Goal: Task Accomplishment & Management: Manage account settings

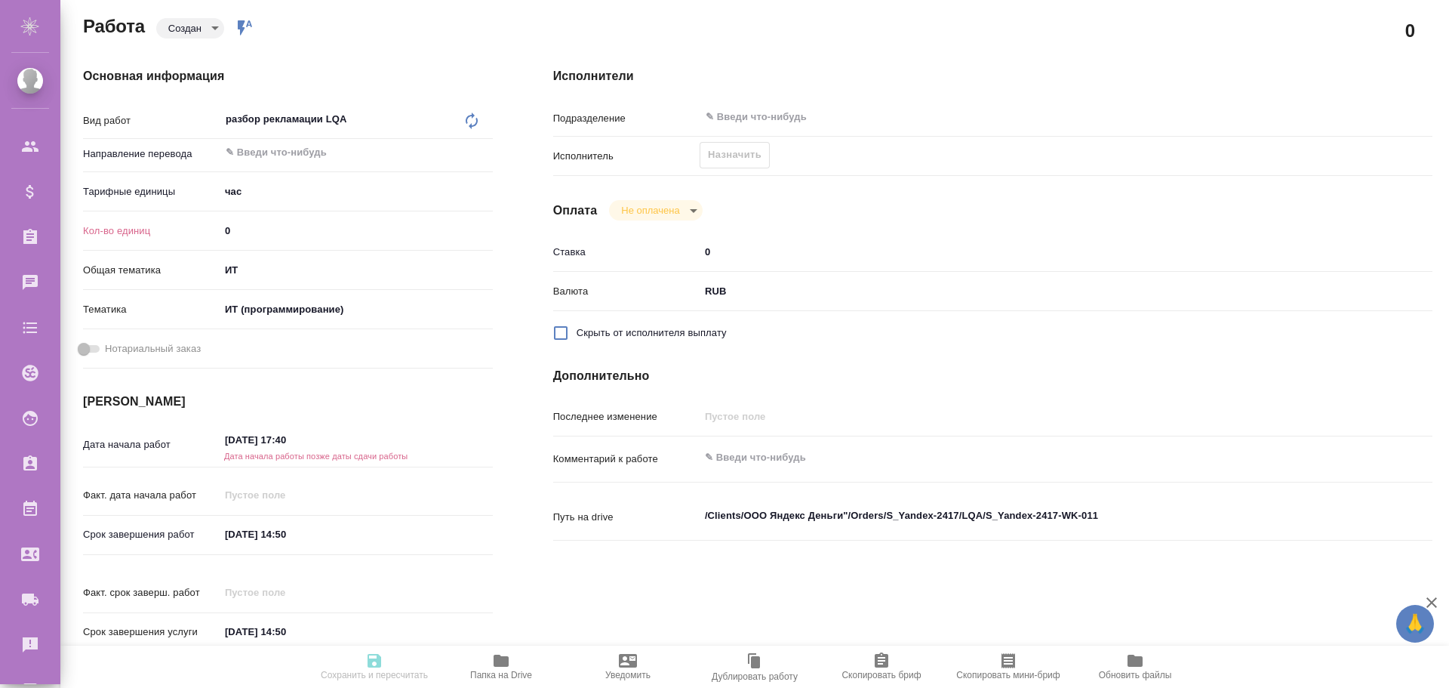
scroll to position [226, 0]
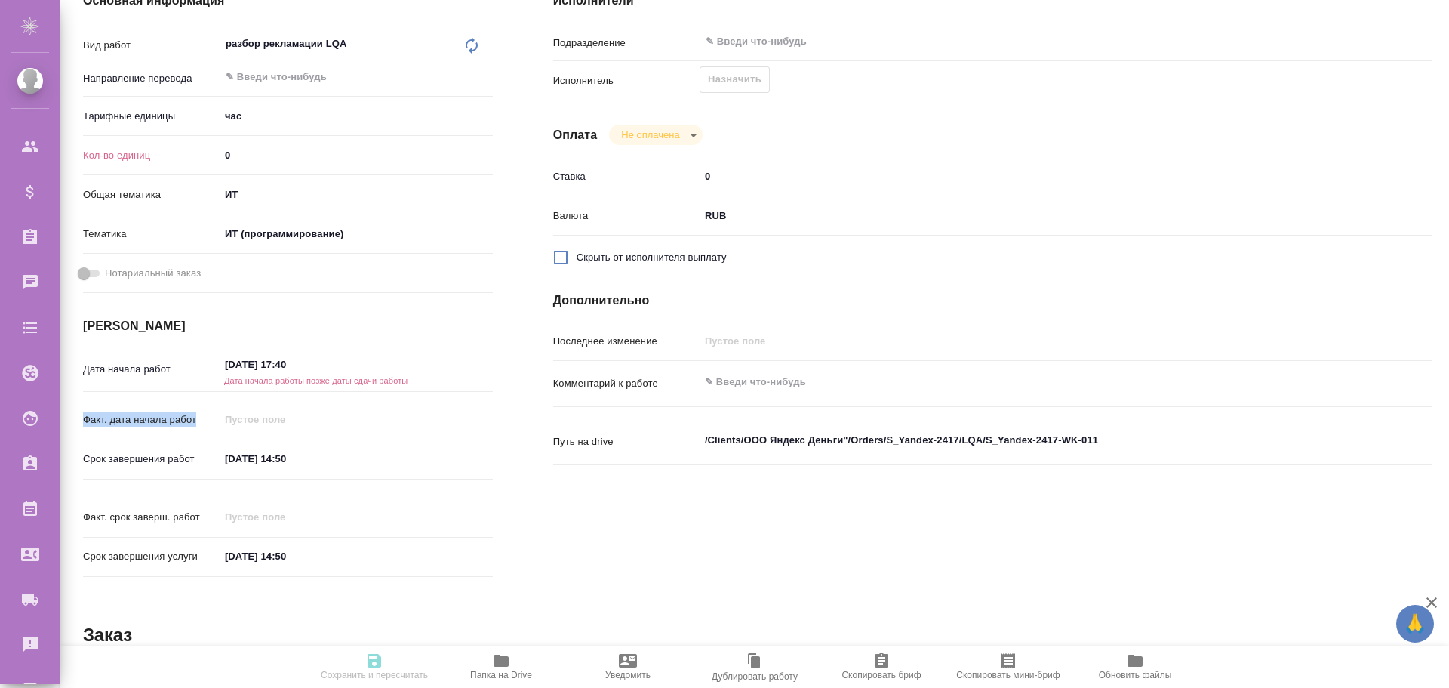
drag, startPoint x: 199, startPoint y: 421, endPoint x: 77, endPoint y: 419, distance: 122.3
click at [76, 419] on div "Основная информация Вид работ разбор рекламации LQA x ​ Направление перевода ​ …" at bounding box center [288, 289] width 470 height 655
copy p "Факт. дата начала работ"
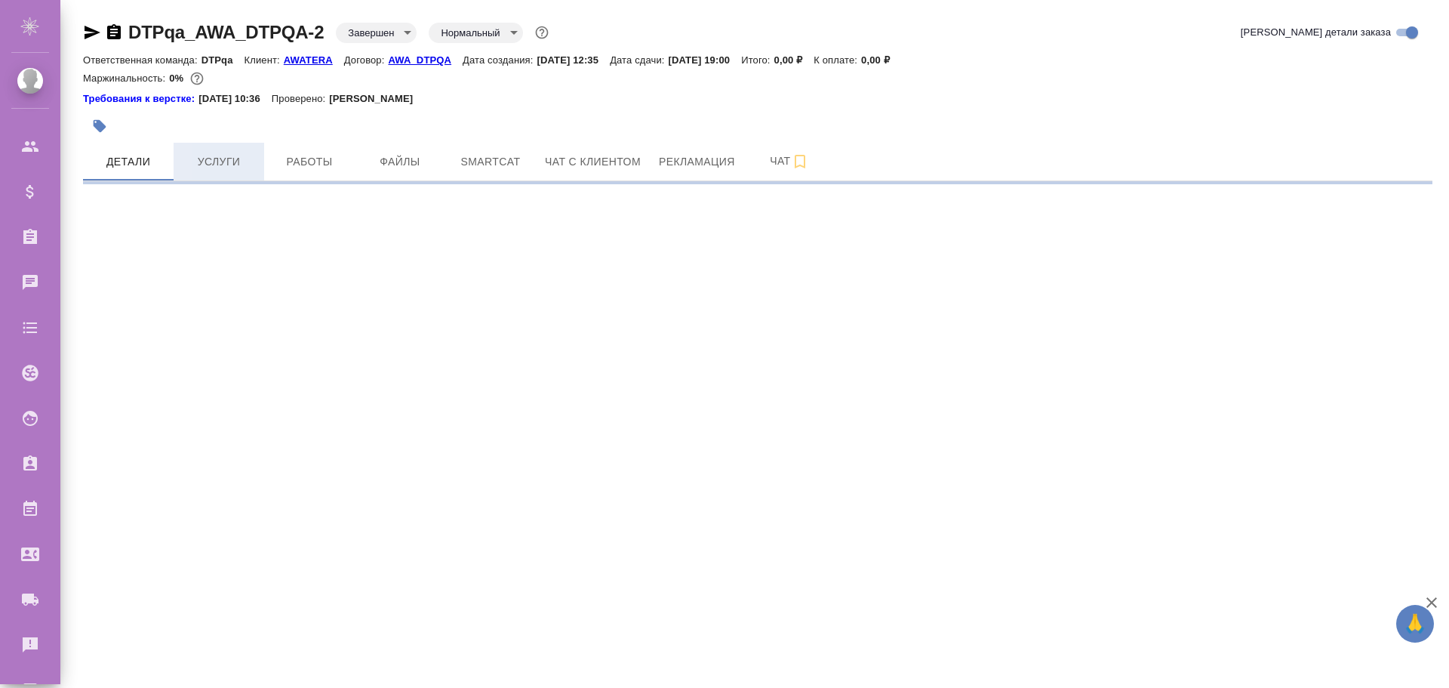
select select "RU"
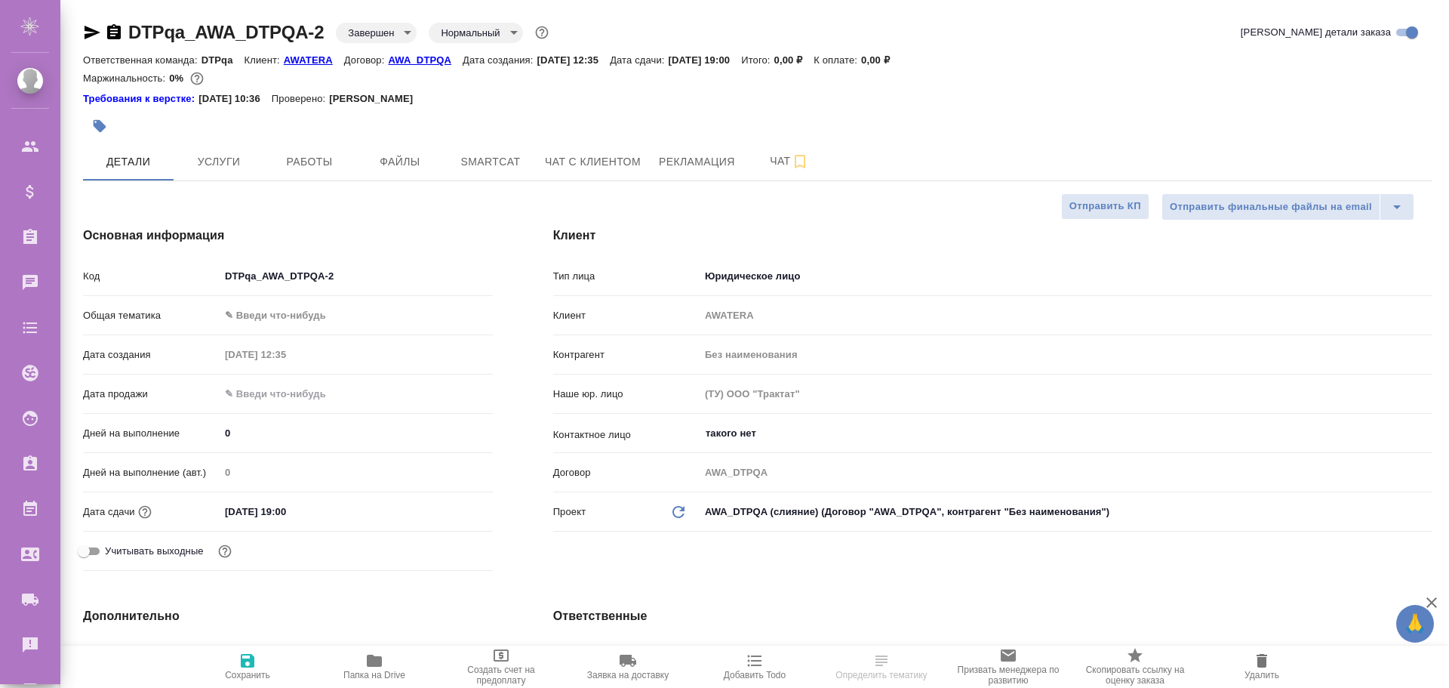
type textarea "x"
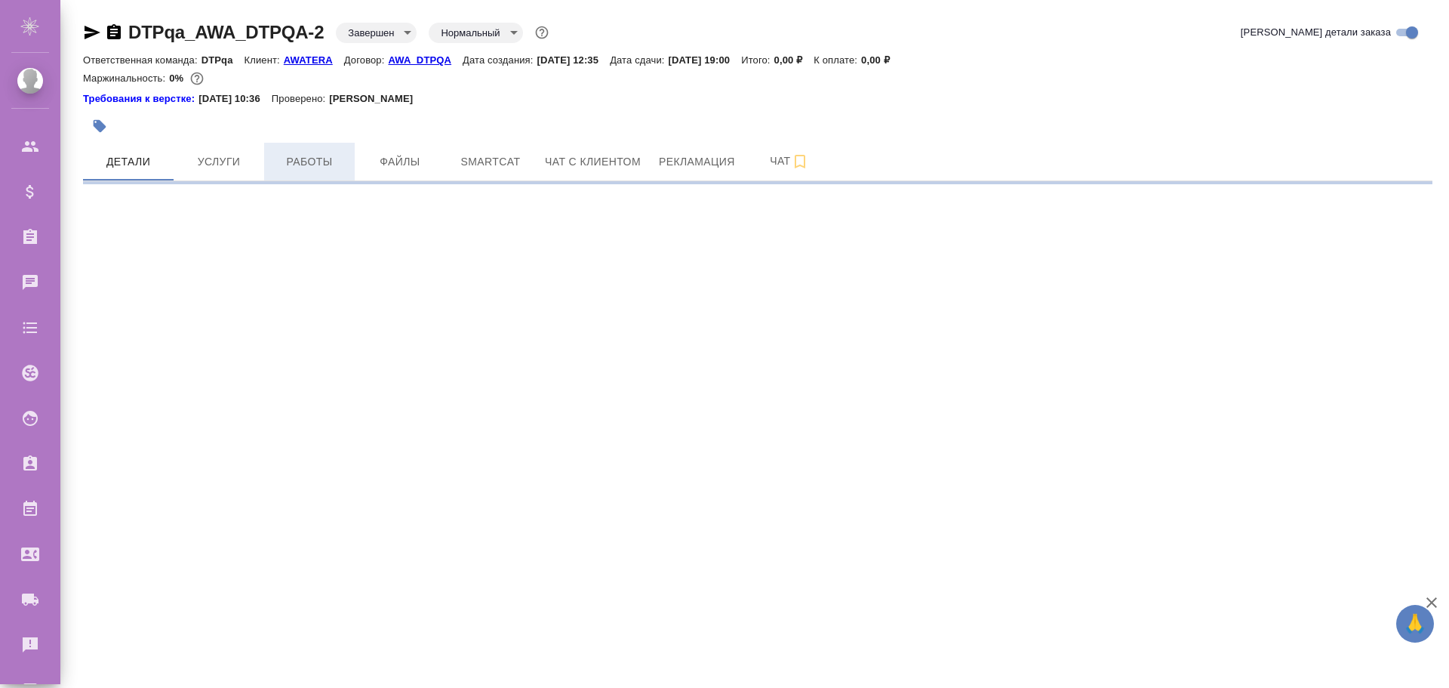
click at [336, 165] on span "Работы" at bounding box center [309, 161] width 72 height 19
click at [310, 156] on span "Работы" at bounding box center [309, 161] width 72 height 19
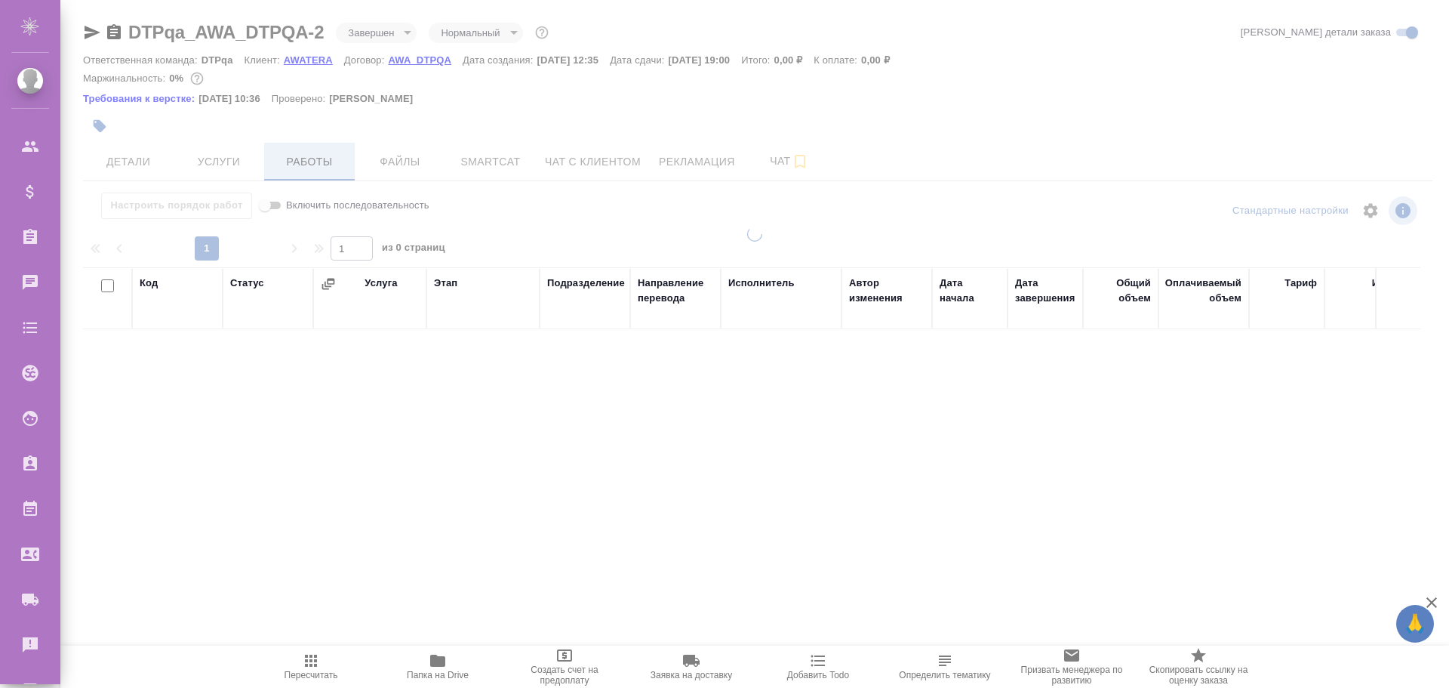
click at [306, 163] on div "DTPqa_AWA_DTPQA-2 Завершен closed Нормальный normal Кратко детали заказа Ответс…" at bounding box center [758, 322] width 1366 height 645
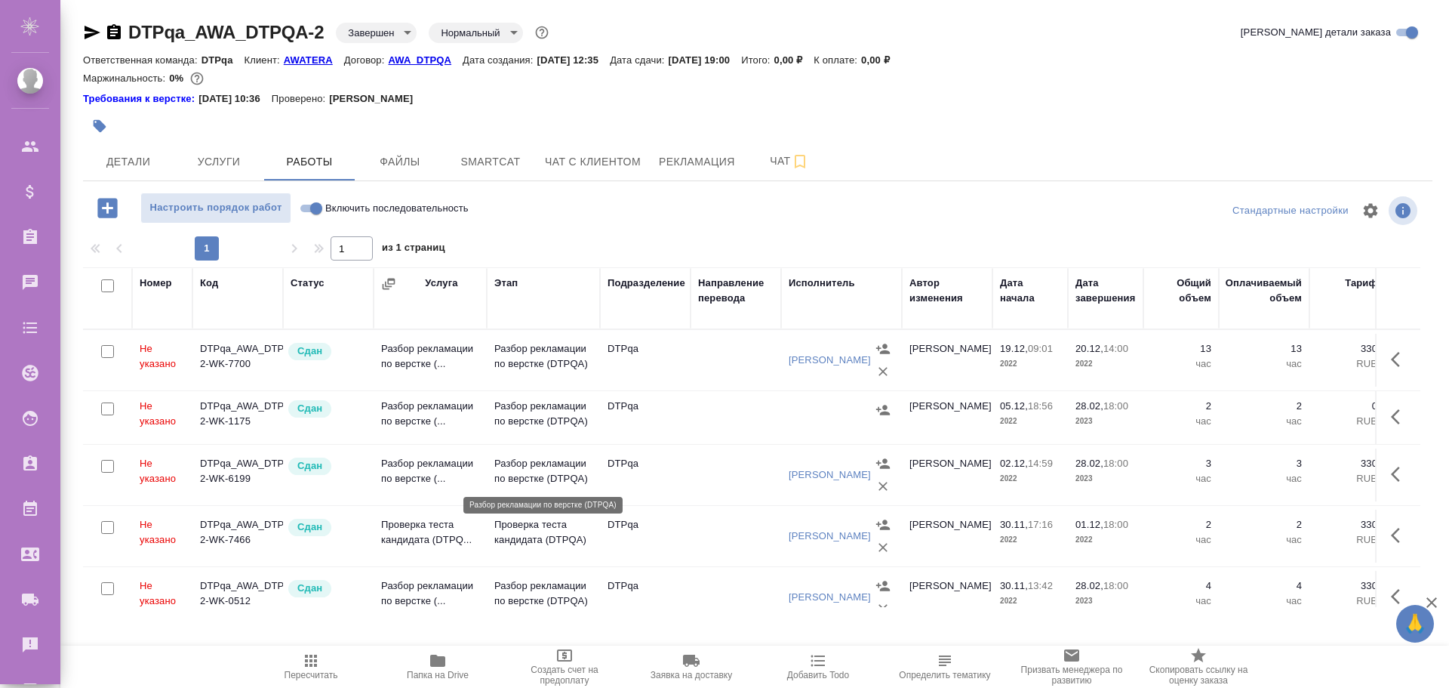
click at [546, 469] on p "Разбор рекламации по верстке (DTPQA)" at bounding box center [543, 471] width 98 height 30
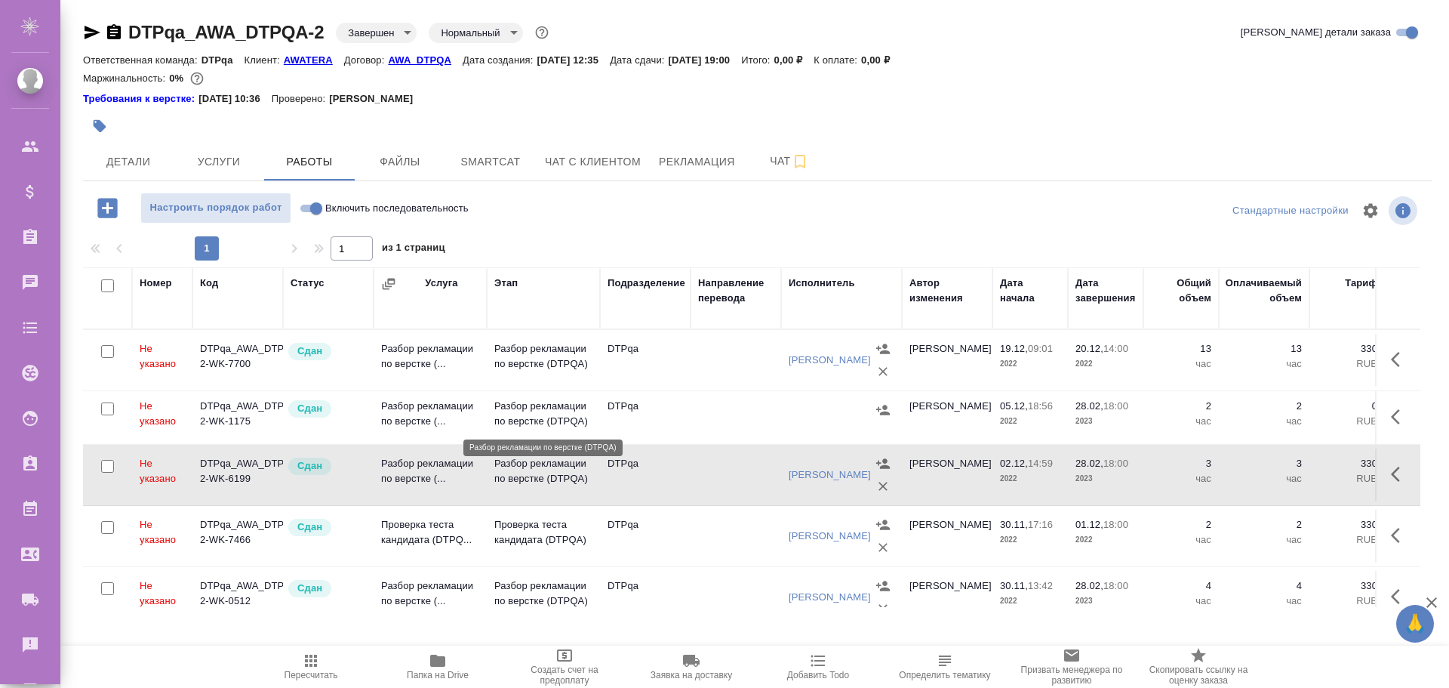
click at [510, 411] on p "Разбор рекламации по верстке (DTPQA)" at bounding box center [543, 413] width 98 height 30
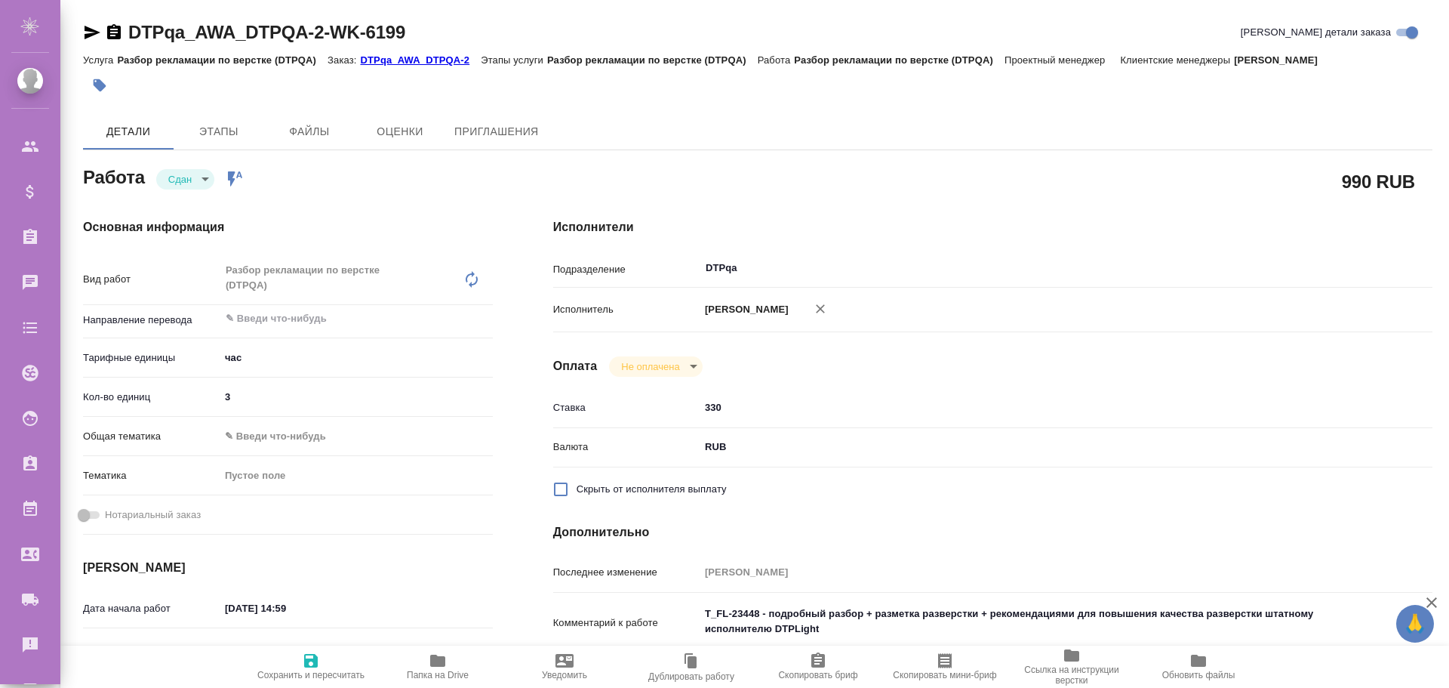
type textarea "x"
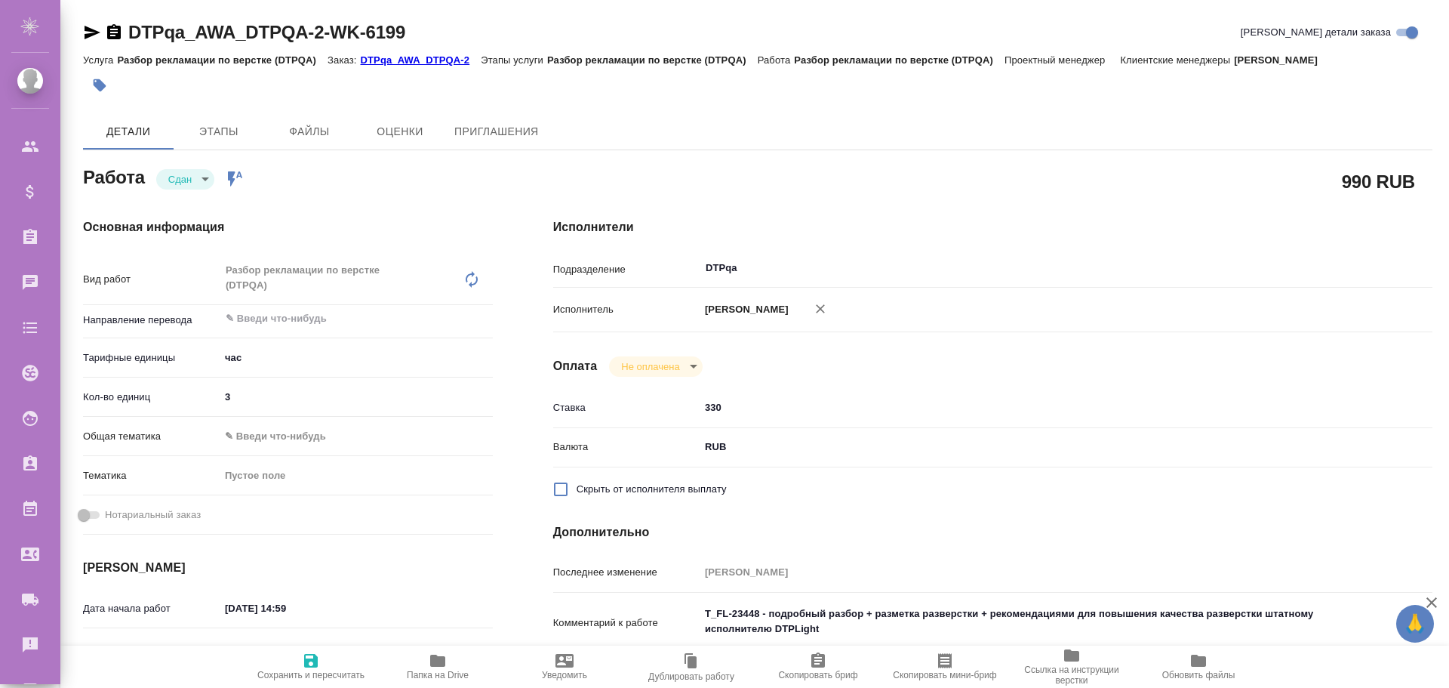
type textarea "x"
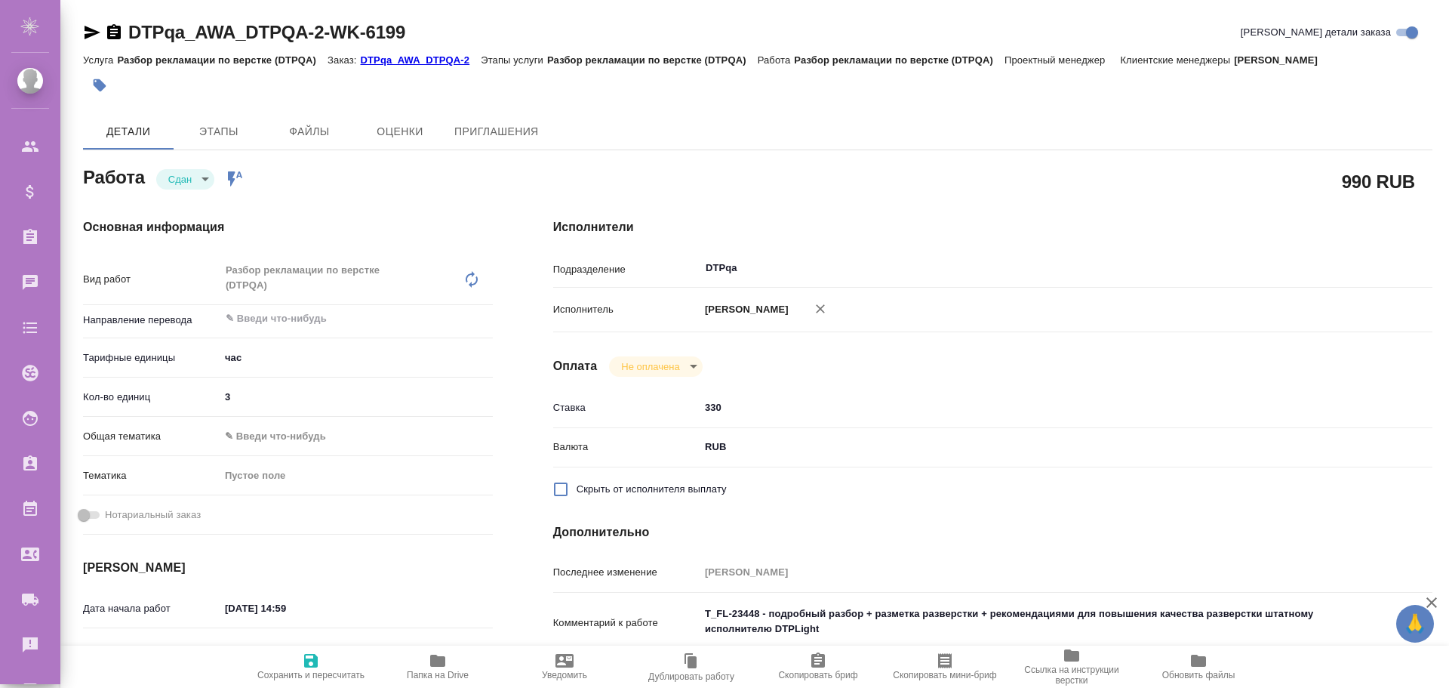
type textarea "x"
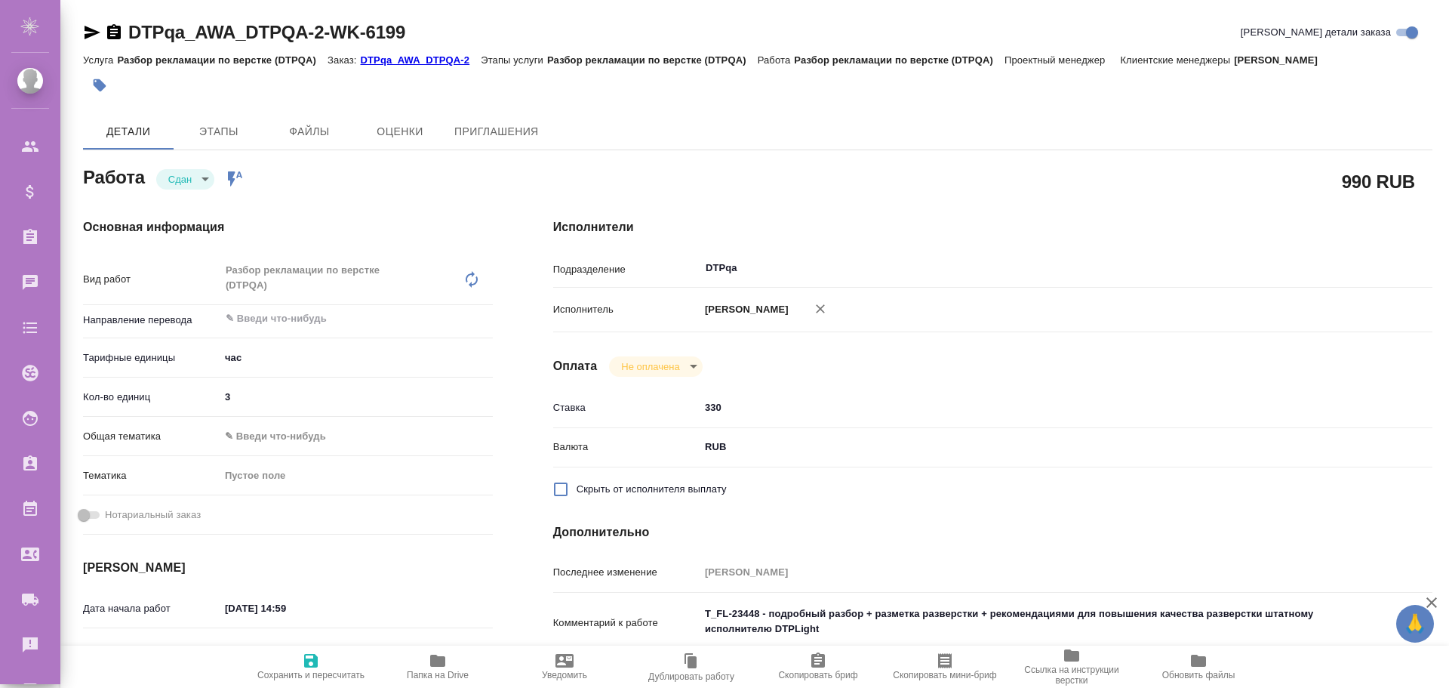
type textarea "x"
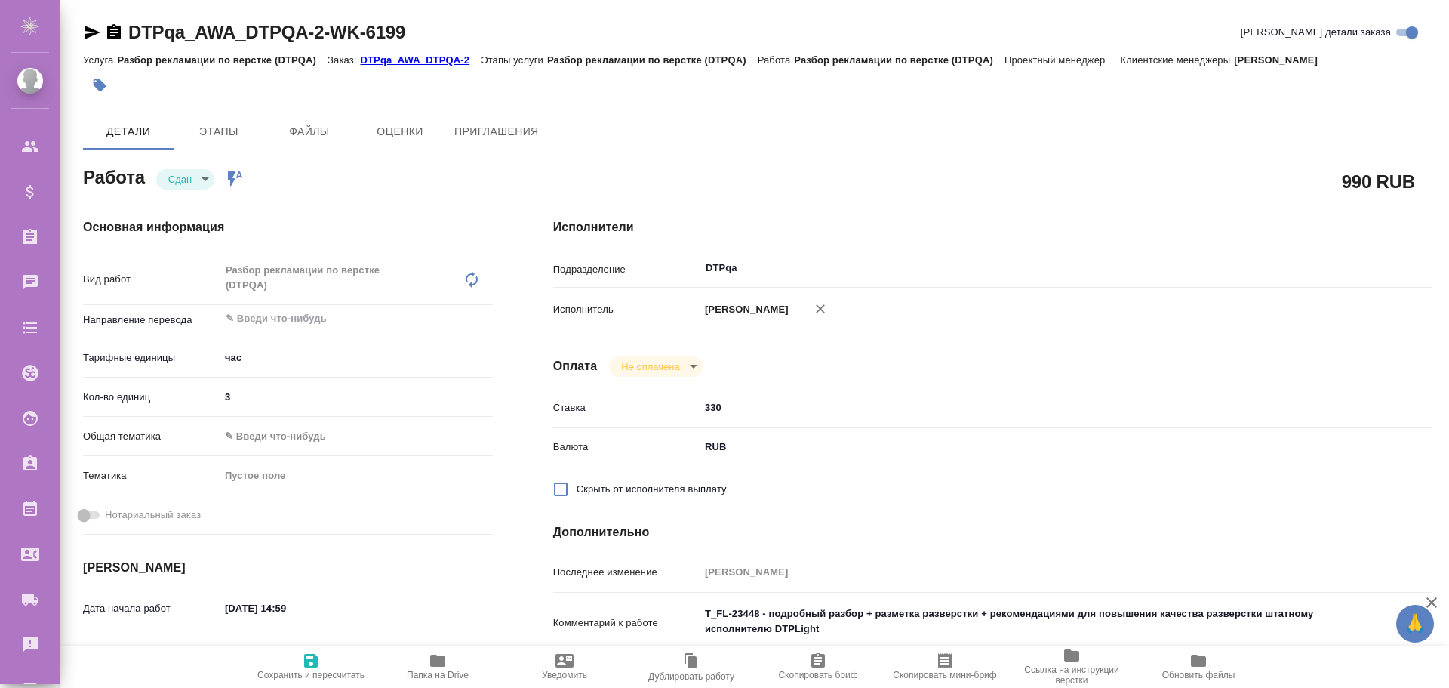
type textarea "x"
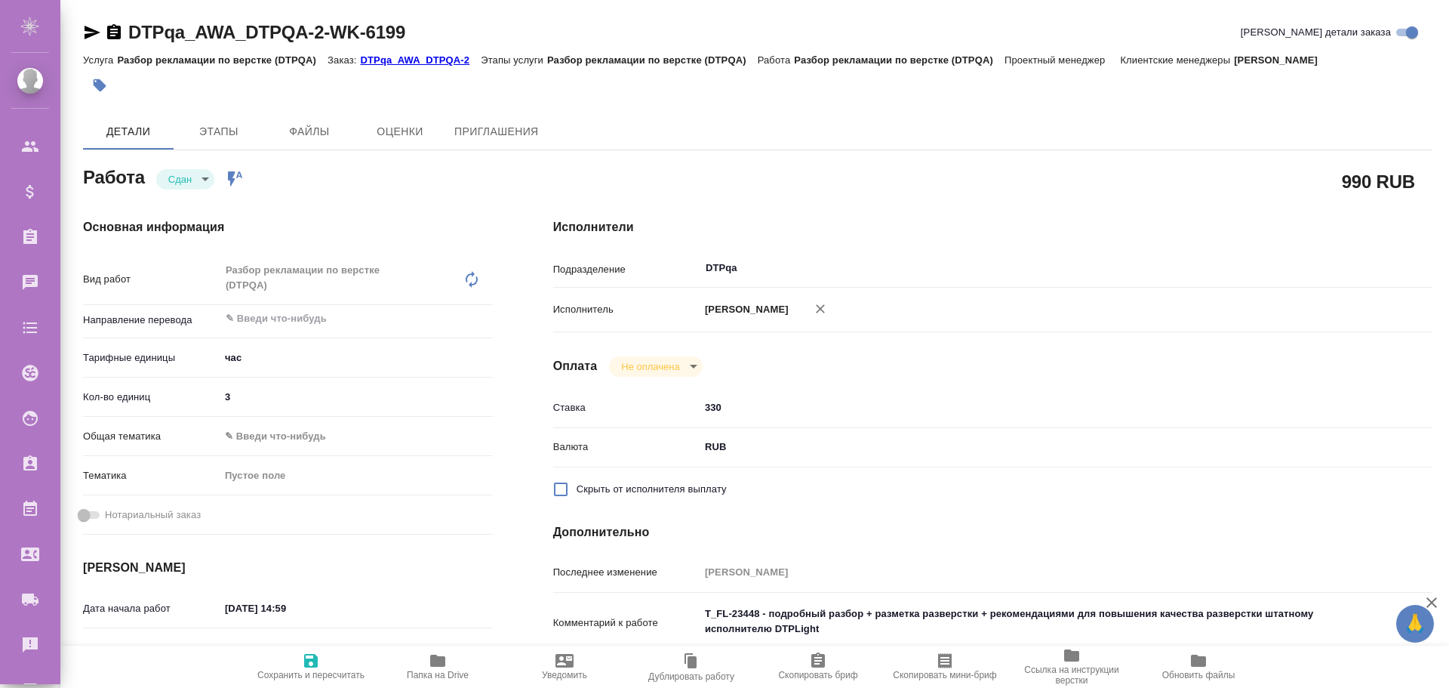
type textarea "x"
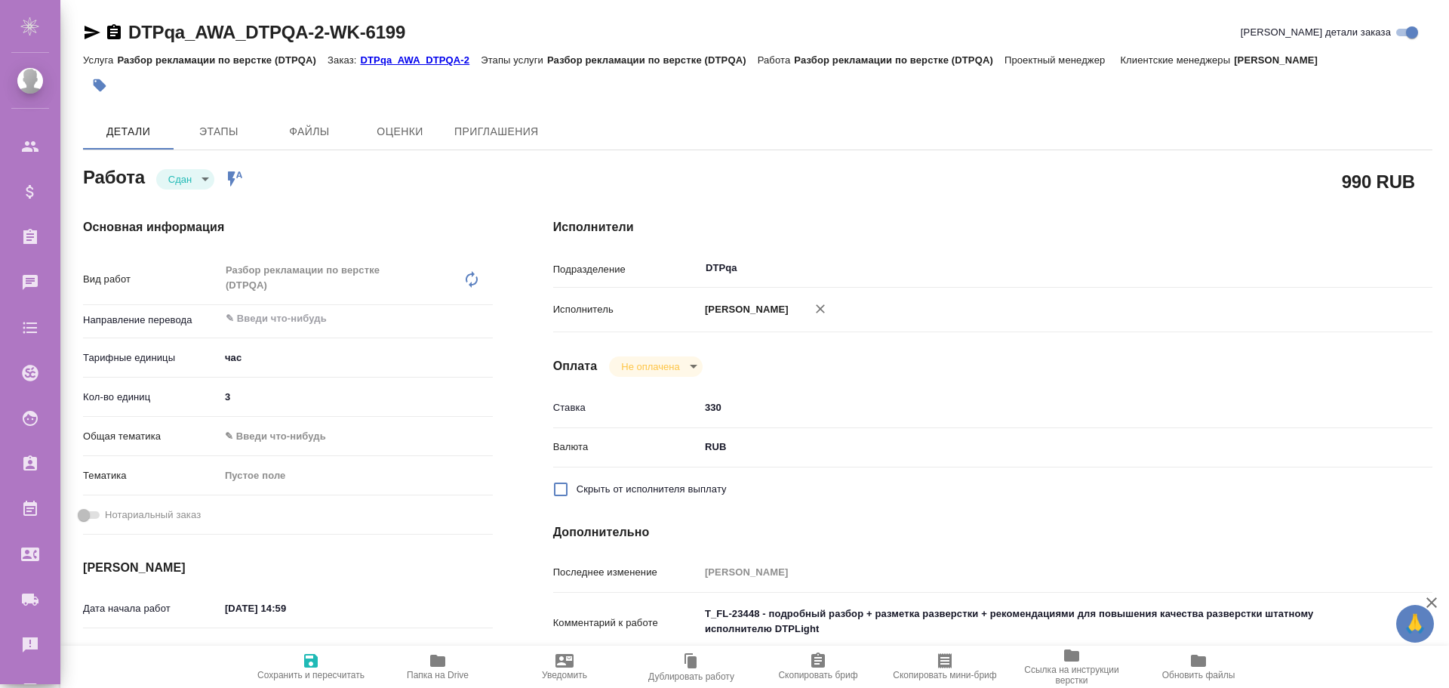
type textarea "x"
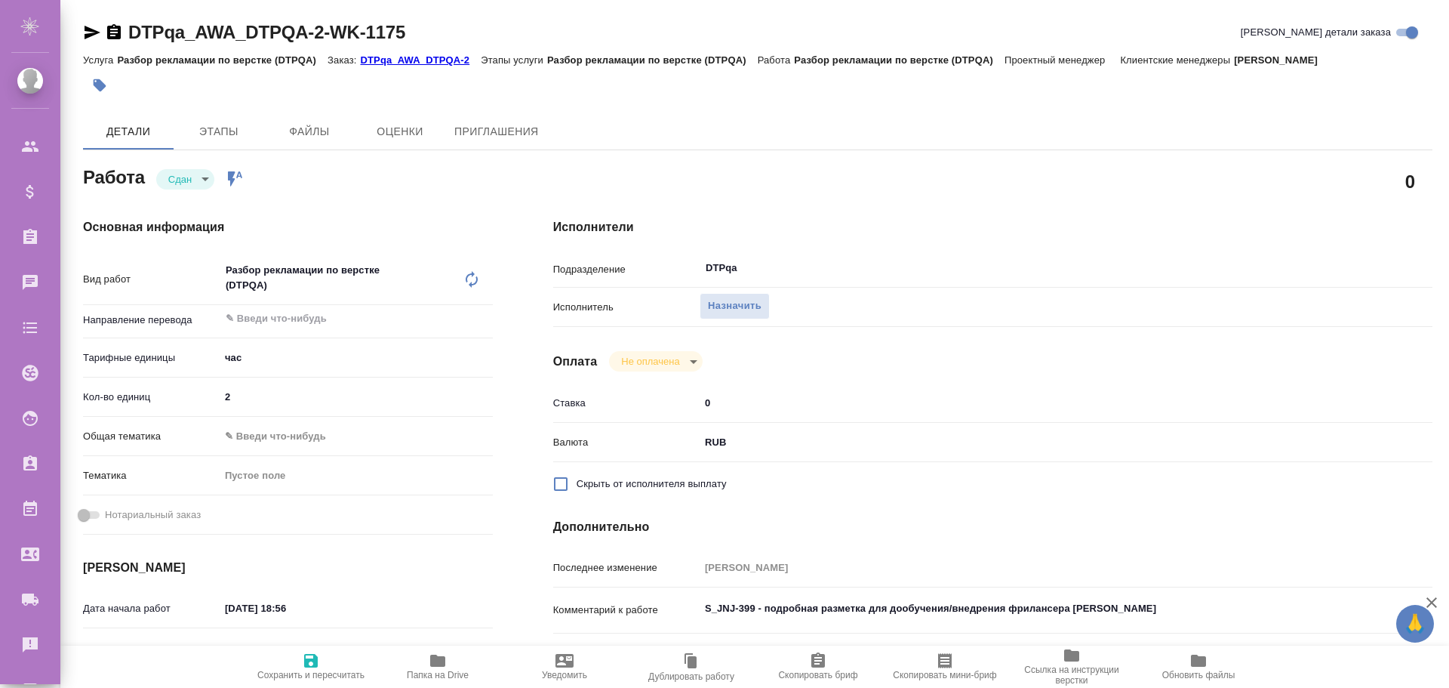
type textarea "x"
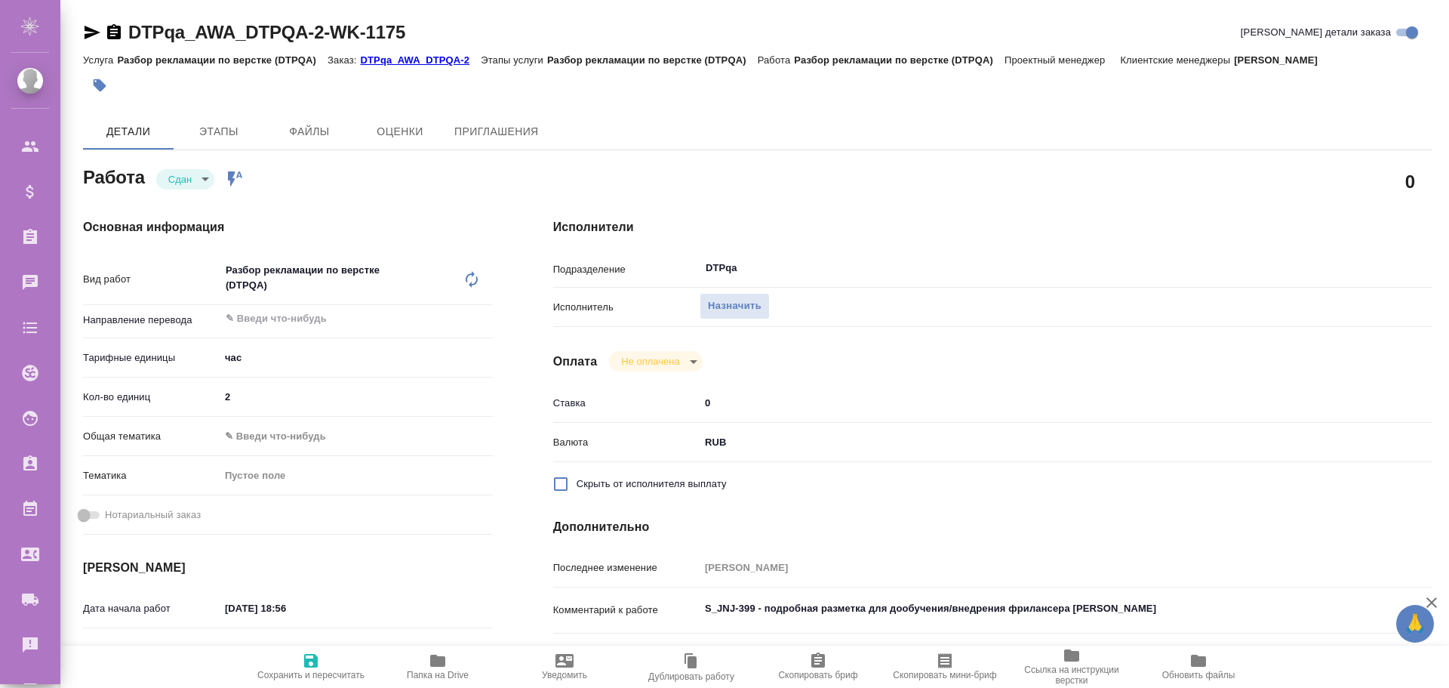
type textarea "x"
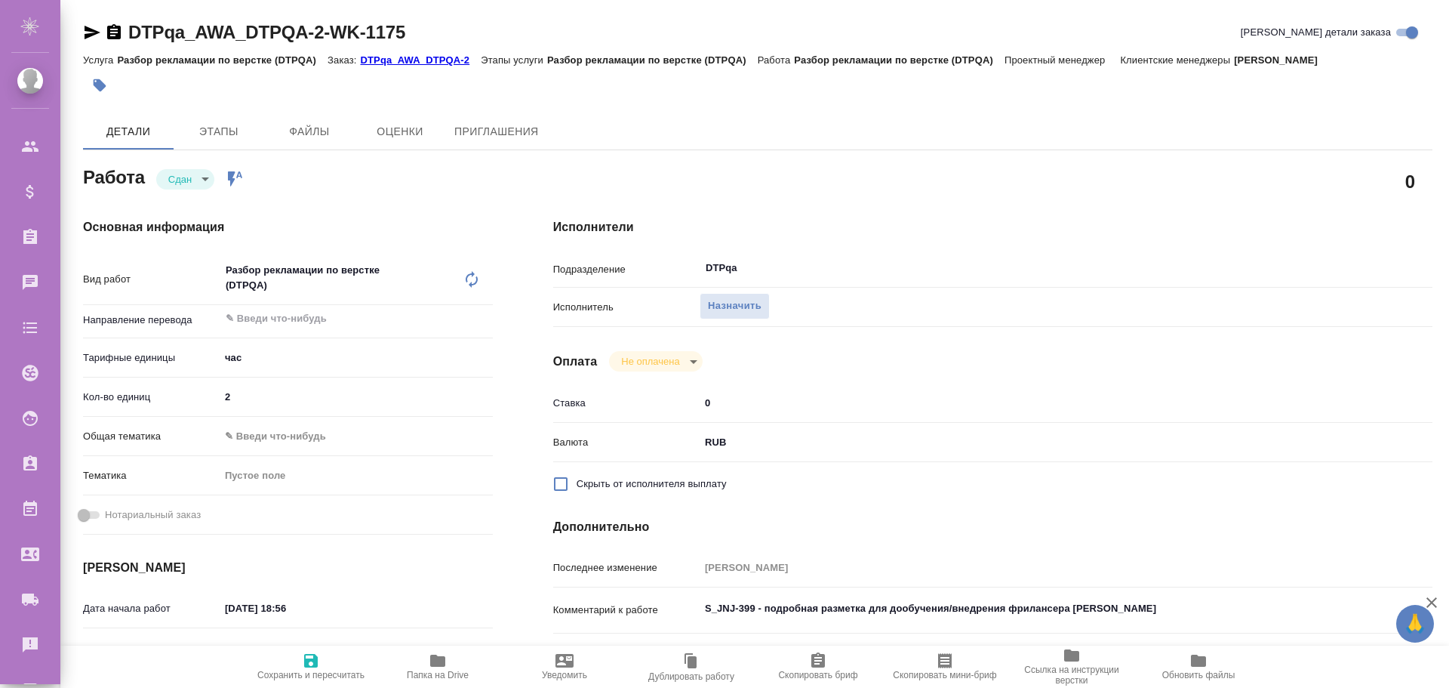
type textarea "x"
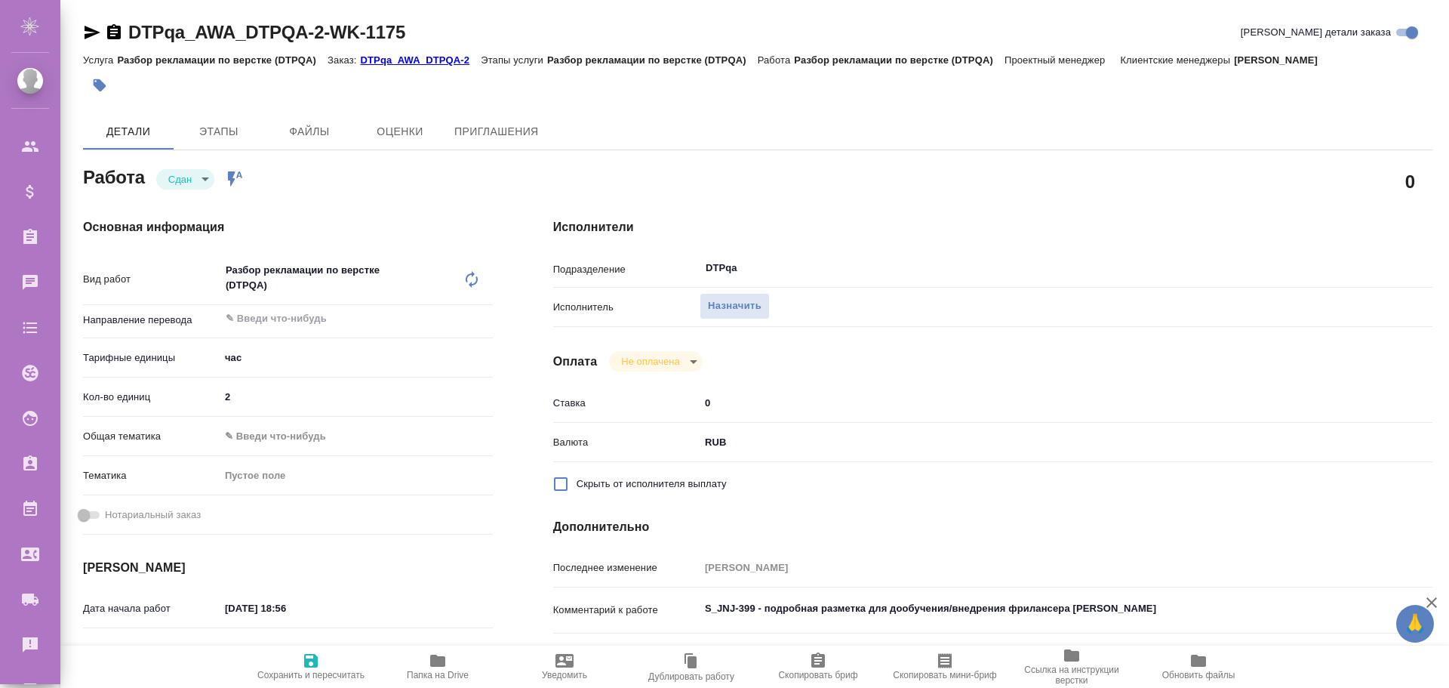
type textarea "x"
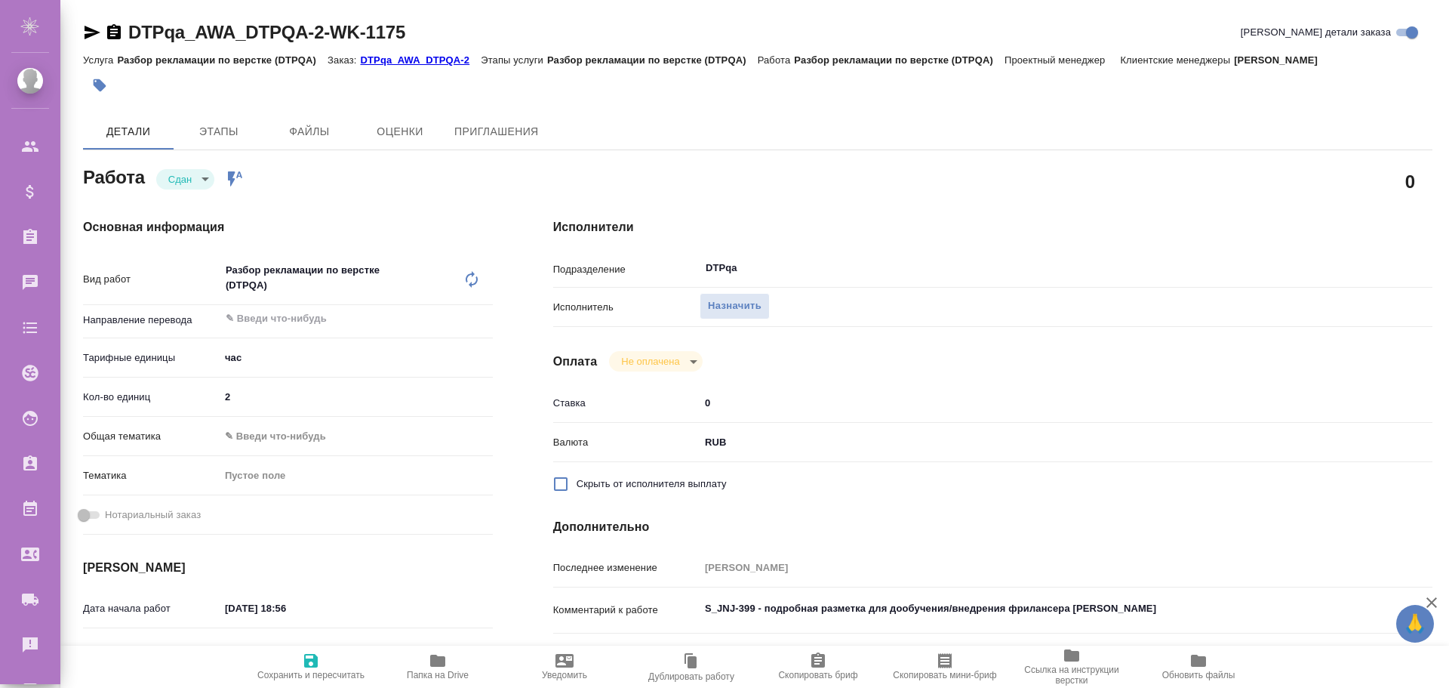
type textarea "x"
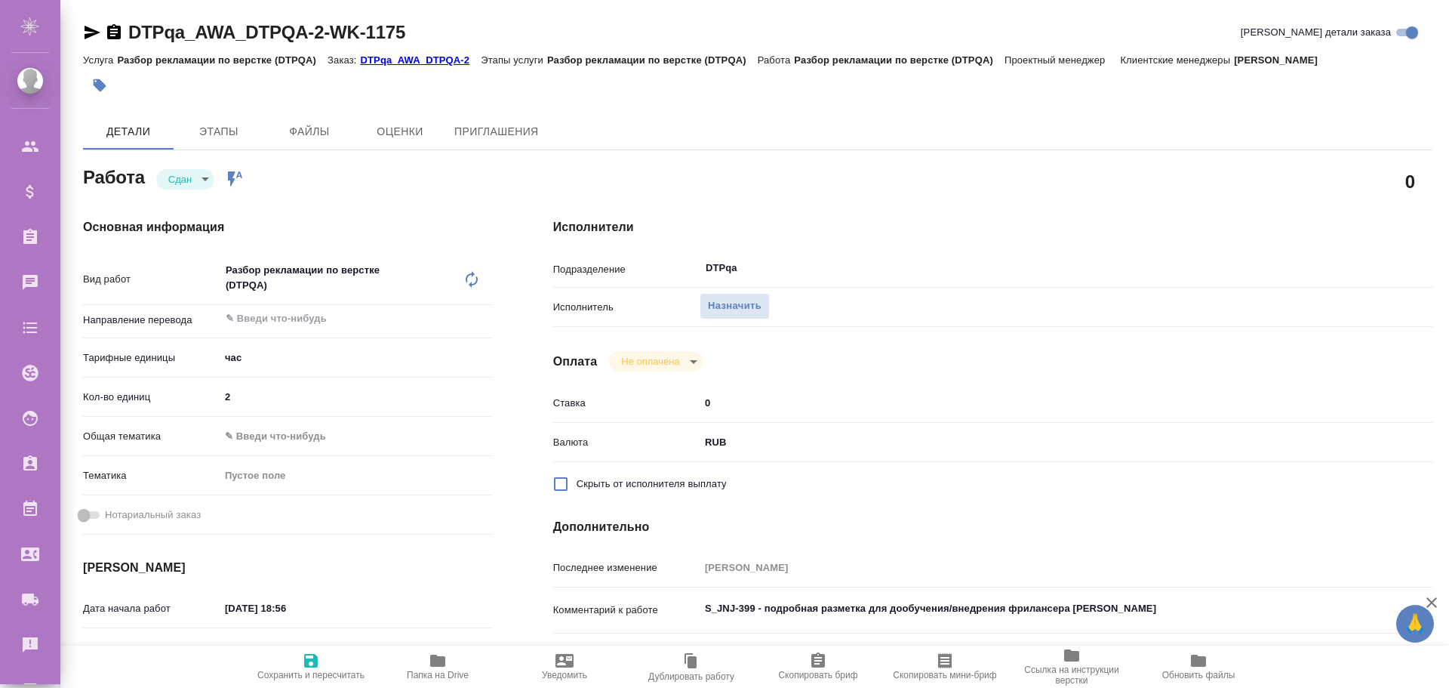
scroll to position [597, 0]
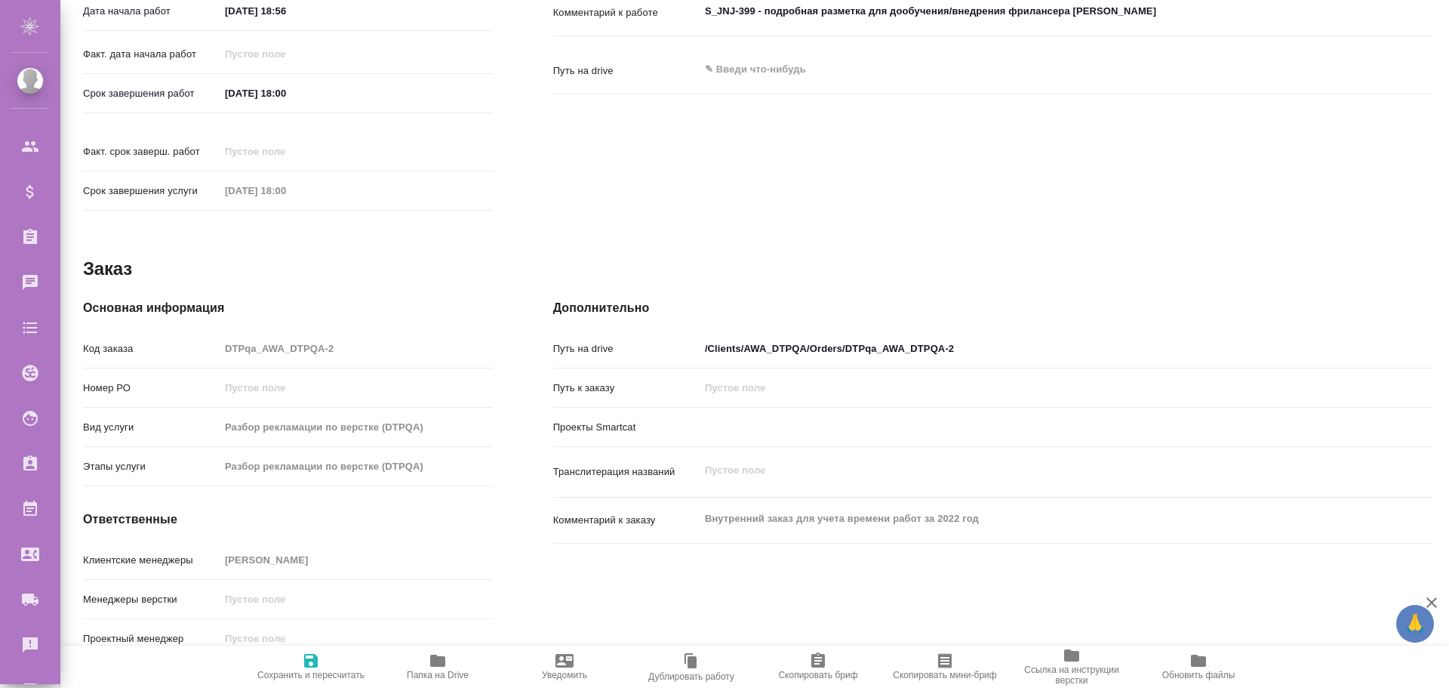
type textarea "x"
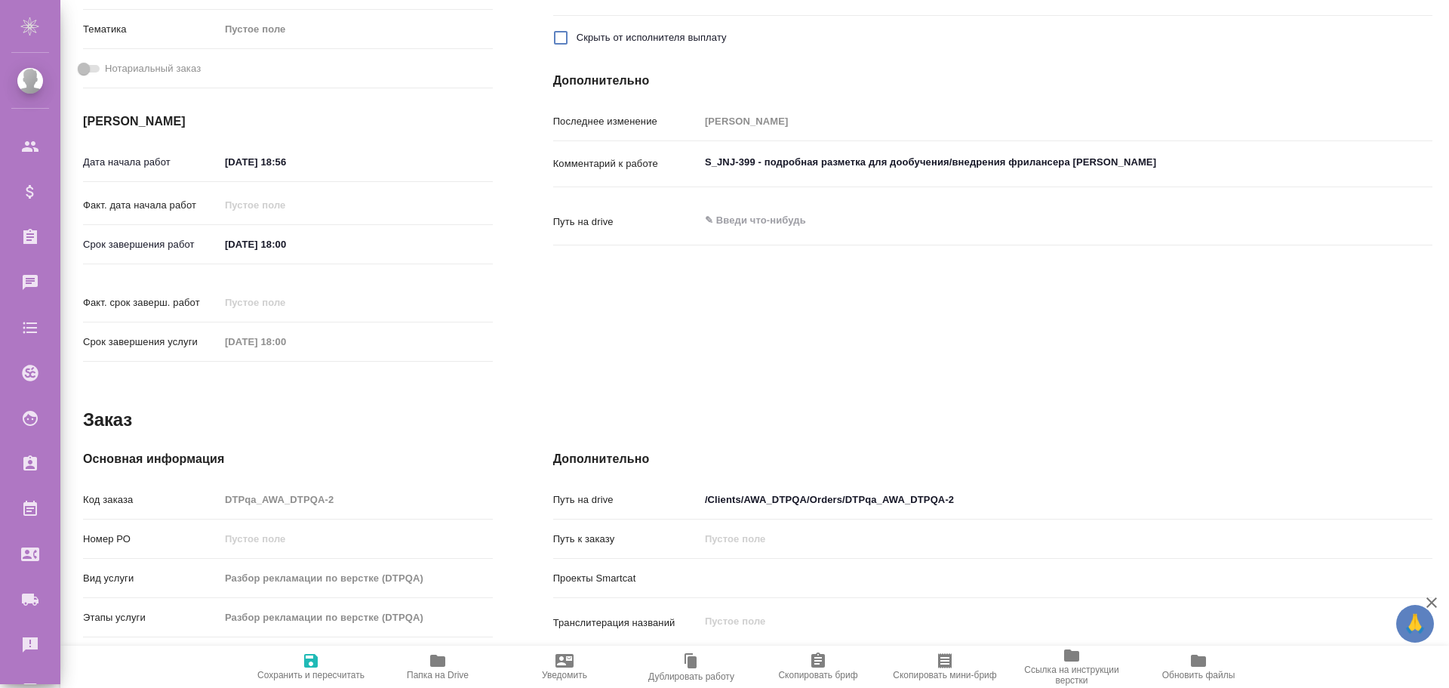
scroll to position [371, 0]
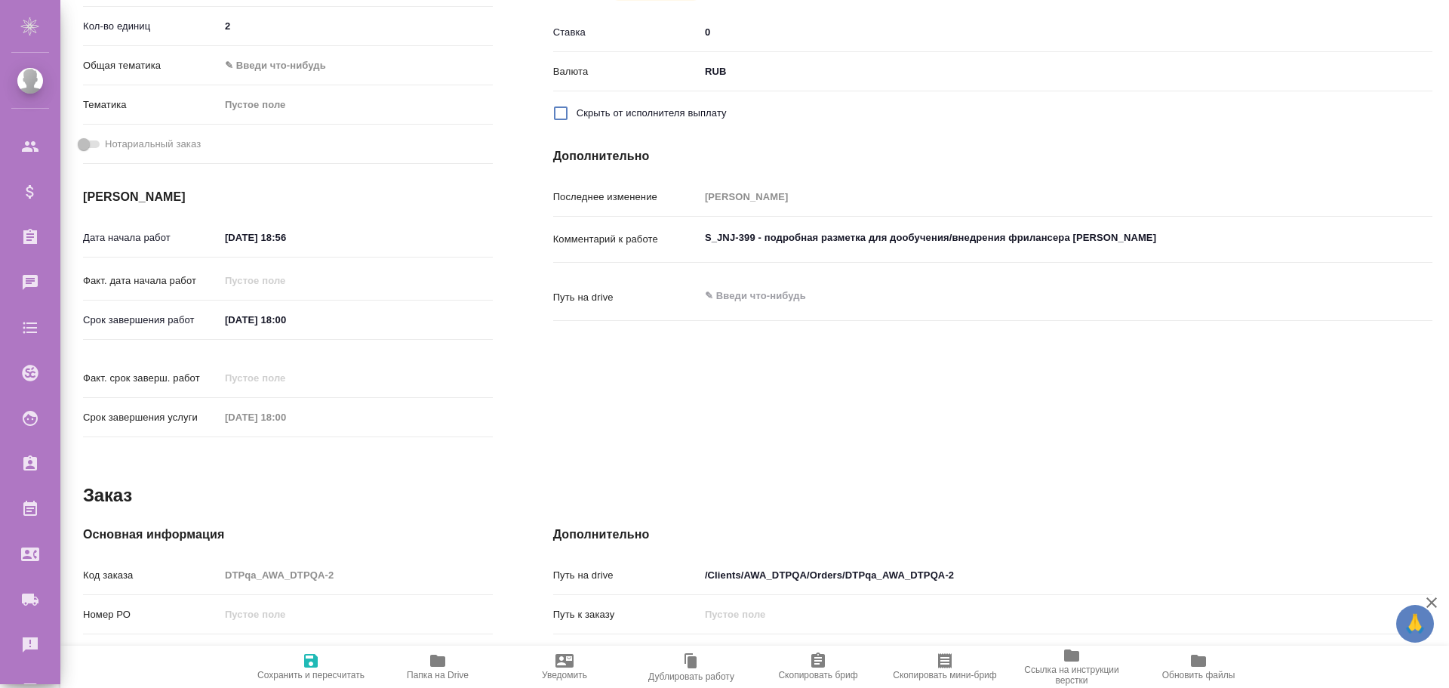
type textarea "x"
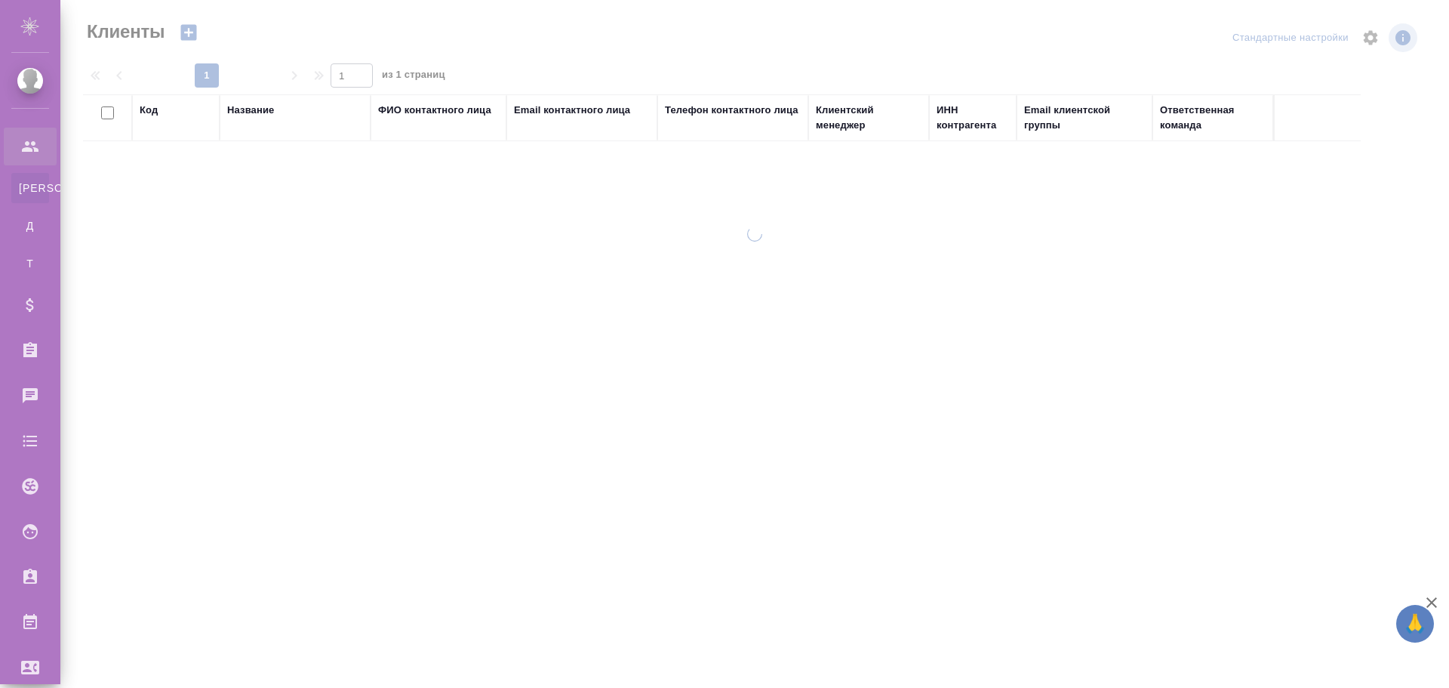
select select "RU"
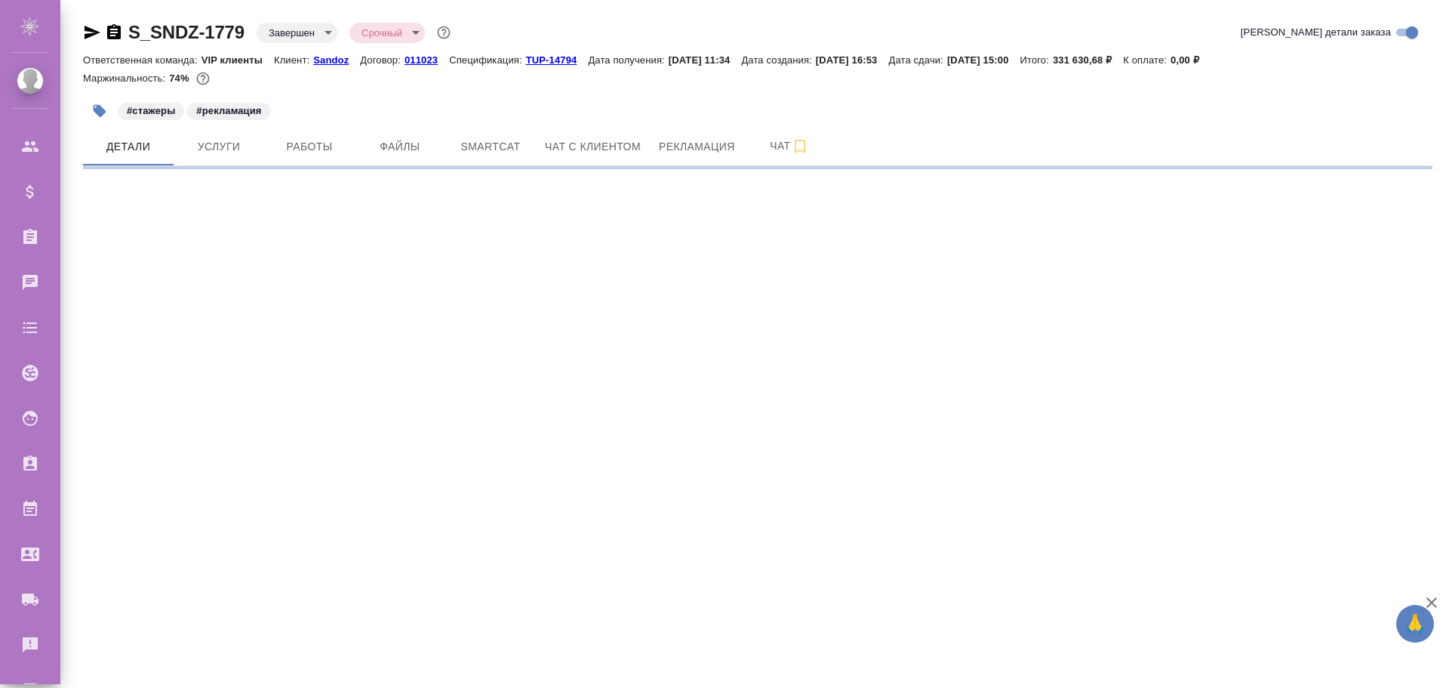
select select "RU"
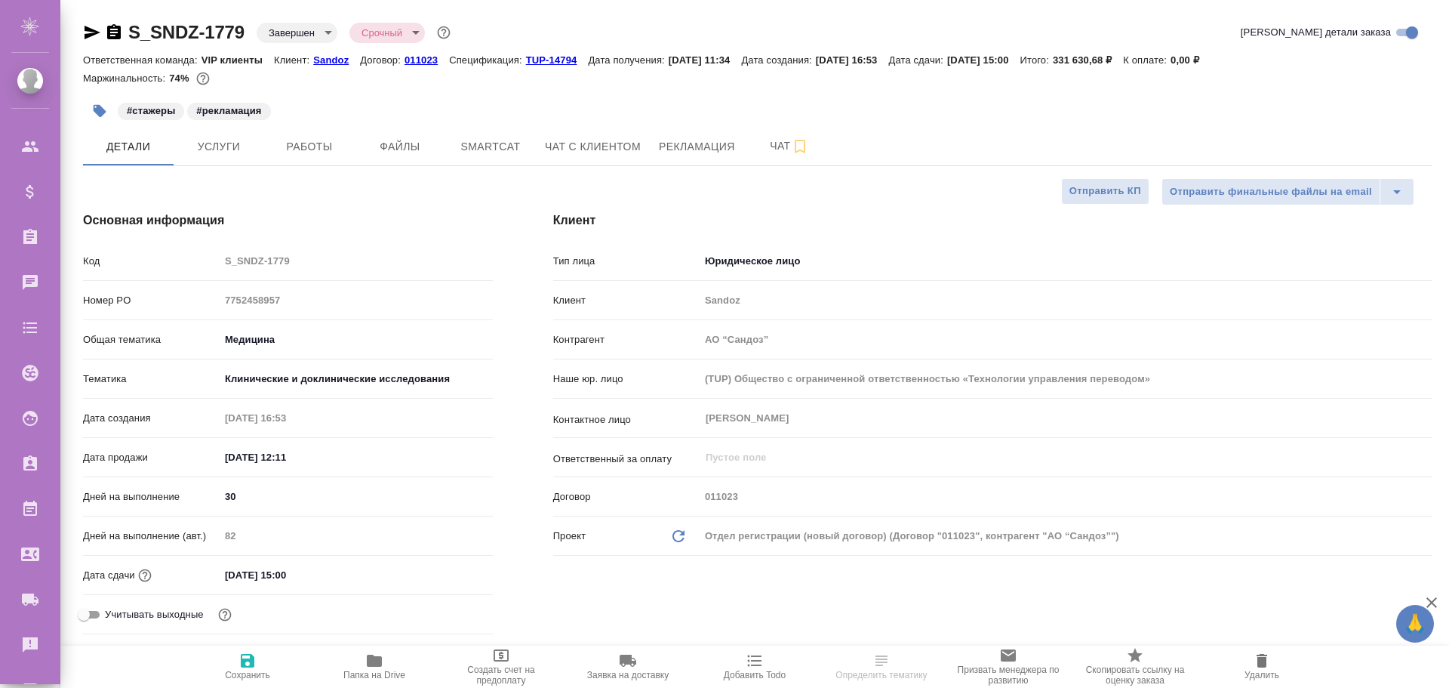
type textarea "x"
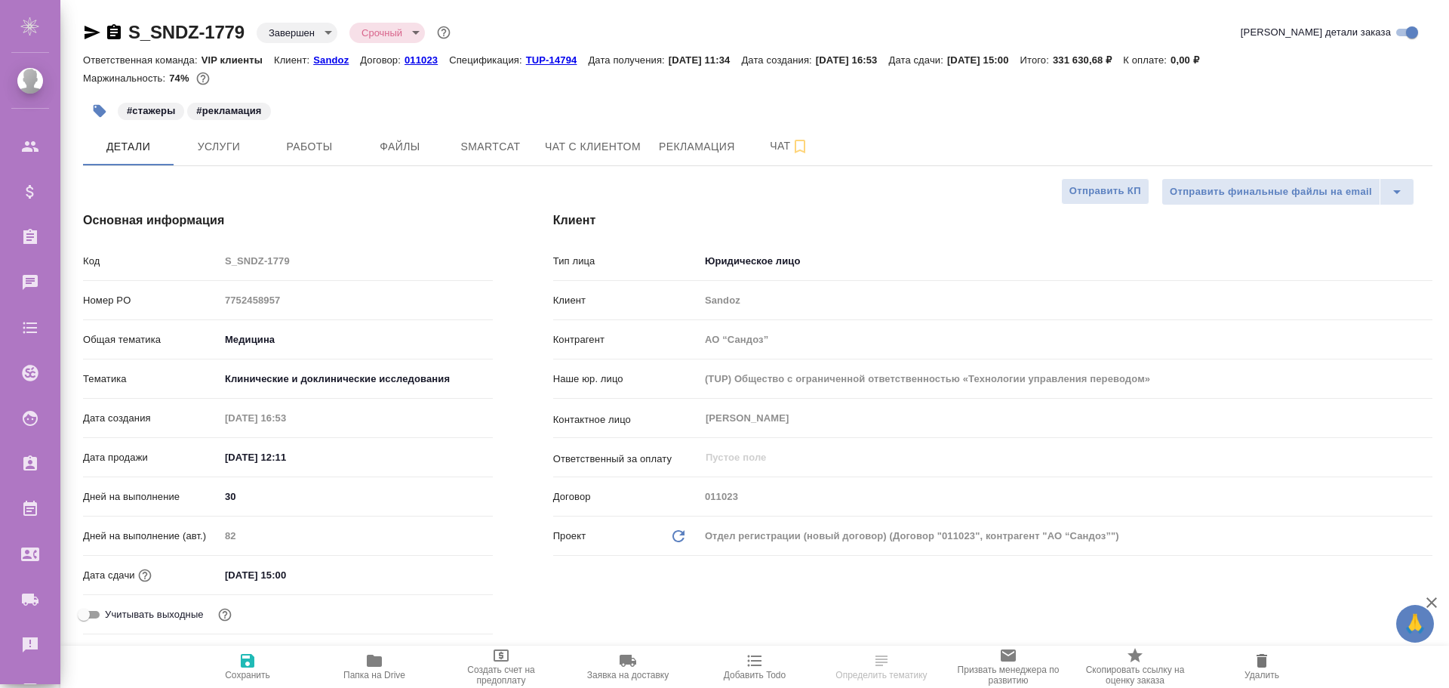
type textarea "x"
drag, startPoint x: 319, startPoint y: 148, endPoint x: 291, endPoint y: 153, distance: 29.2
click at [318, 149] on span "Работы" at bounding box center [309, 146] width 72 height 19
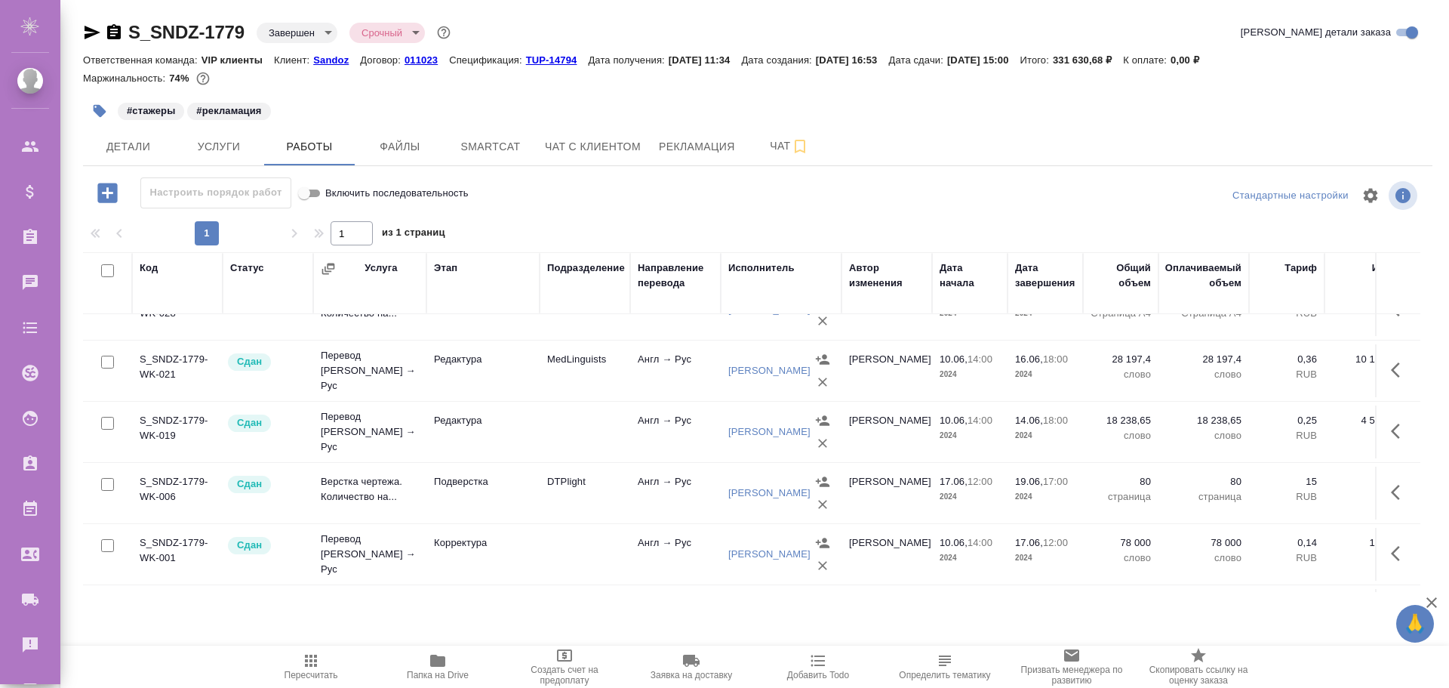
scroll to position [911, 0]
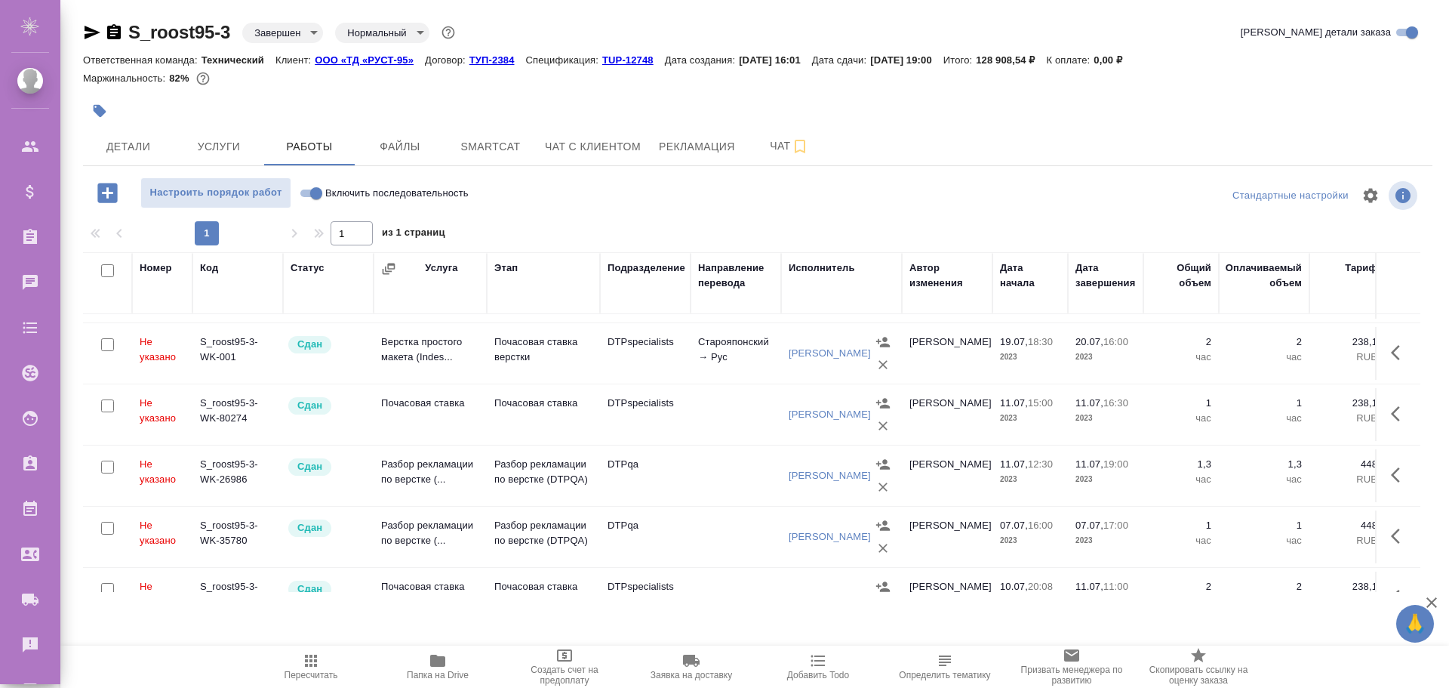
scroll to position [75, 0]
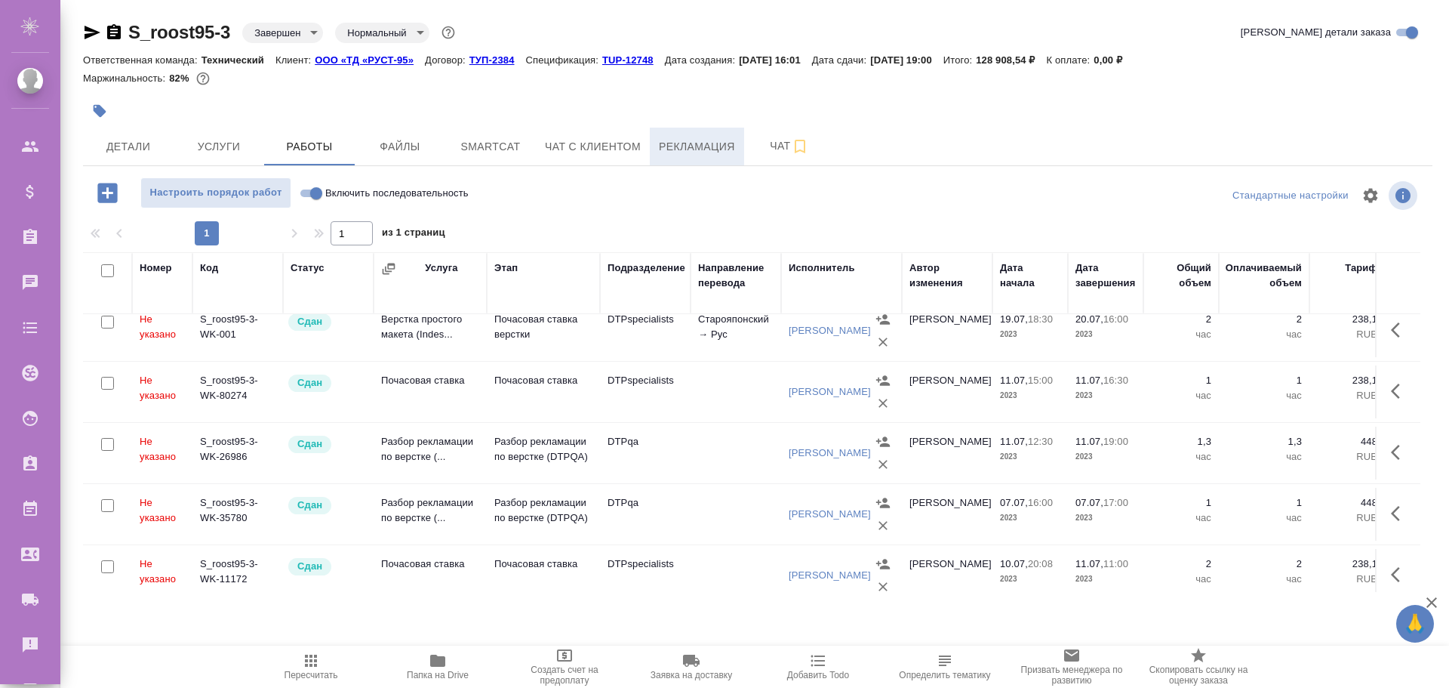
click at [695, 158] on button "Рекламация" at bounding box center [697, 147] width 94 height 38
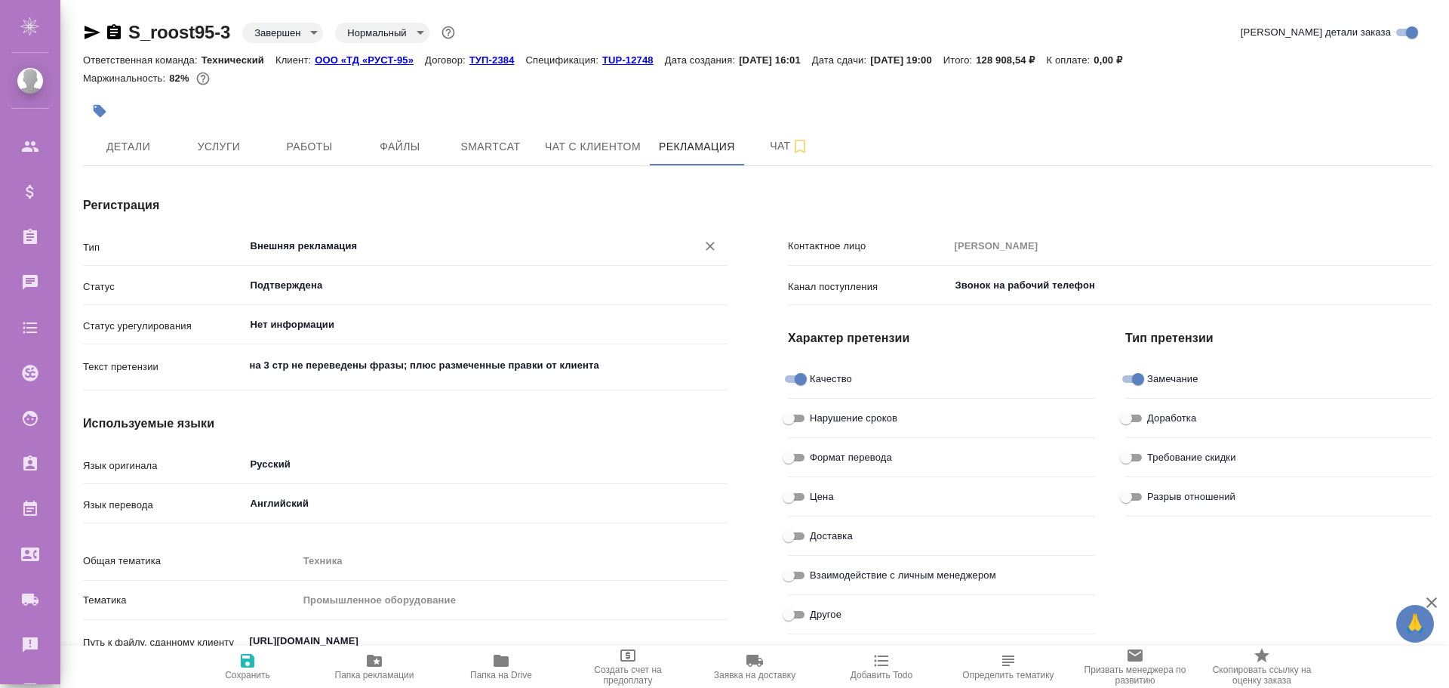
type input "Фомичев Илья"
type input "Румянцева Дарья"
type input "Янечко Наталья"
type textarea "x"
type input "Верстка"
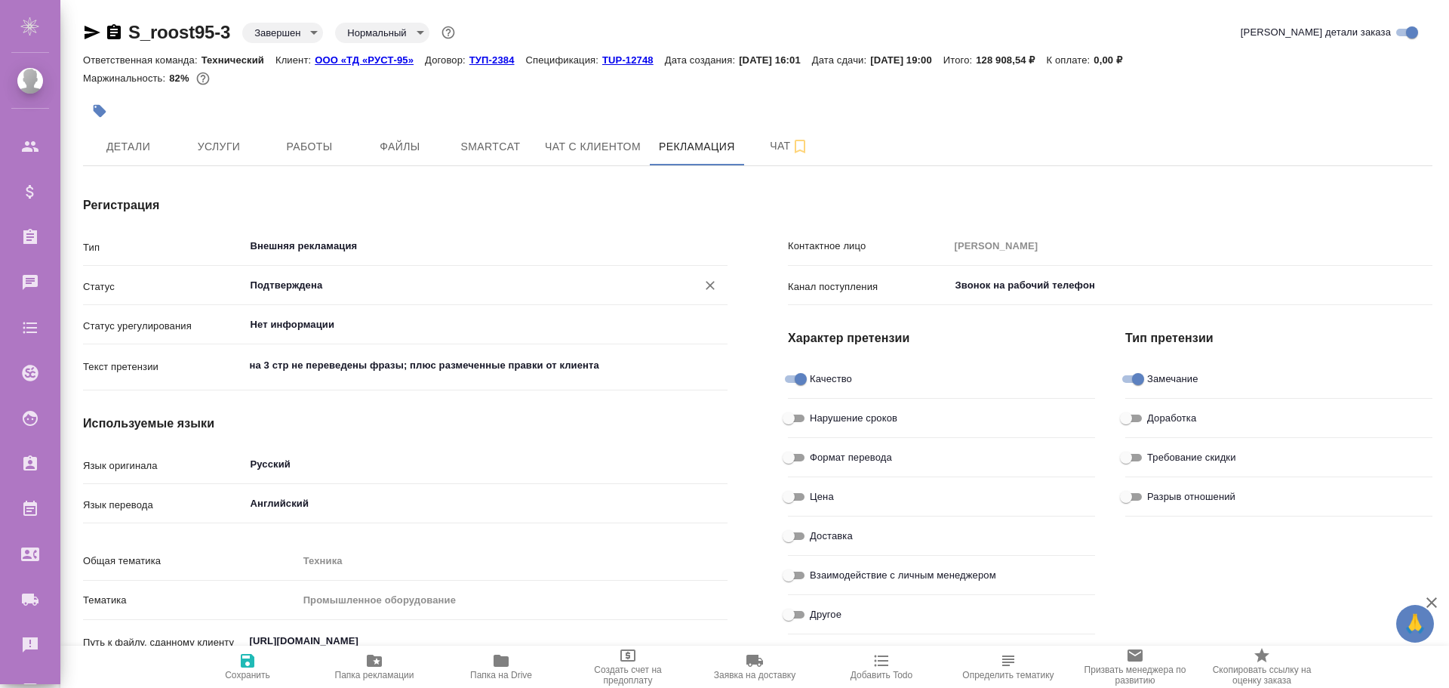
type textarea "x"
drag, startPoint x: 247, startPoint y: 280, endPoint x: 319, endPoint y: 285, distance: 72.6
click at [319, 285] on div "Подтверждена ​" at bounding box center [487, 285] width 484 height 27
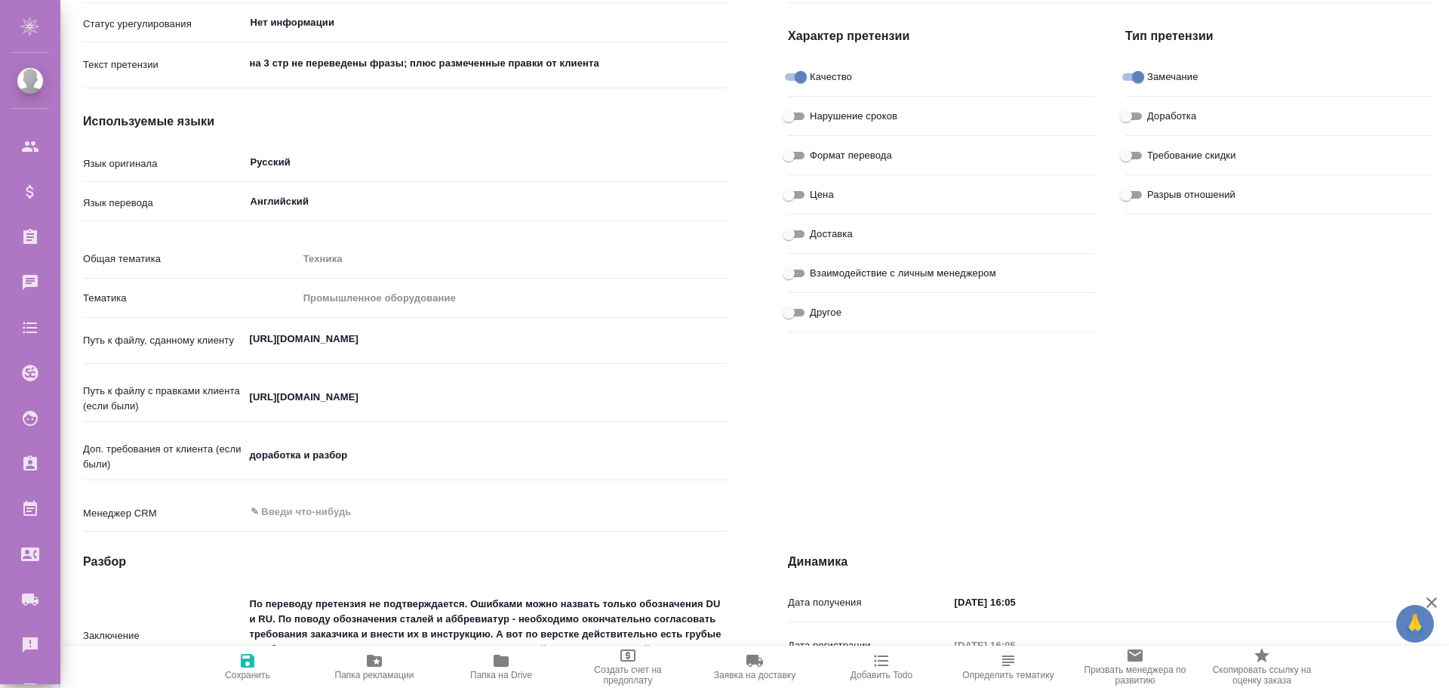
scroll to position [377, 0]
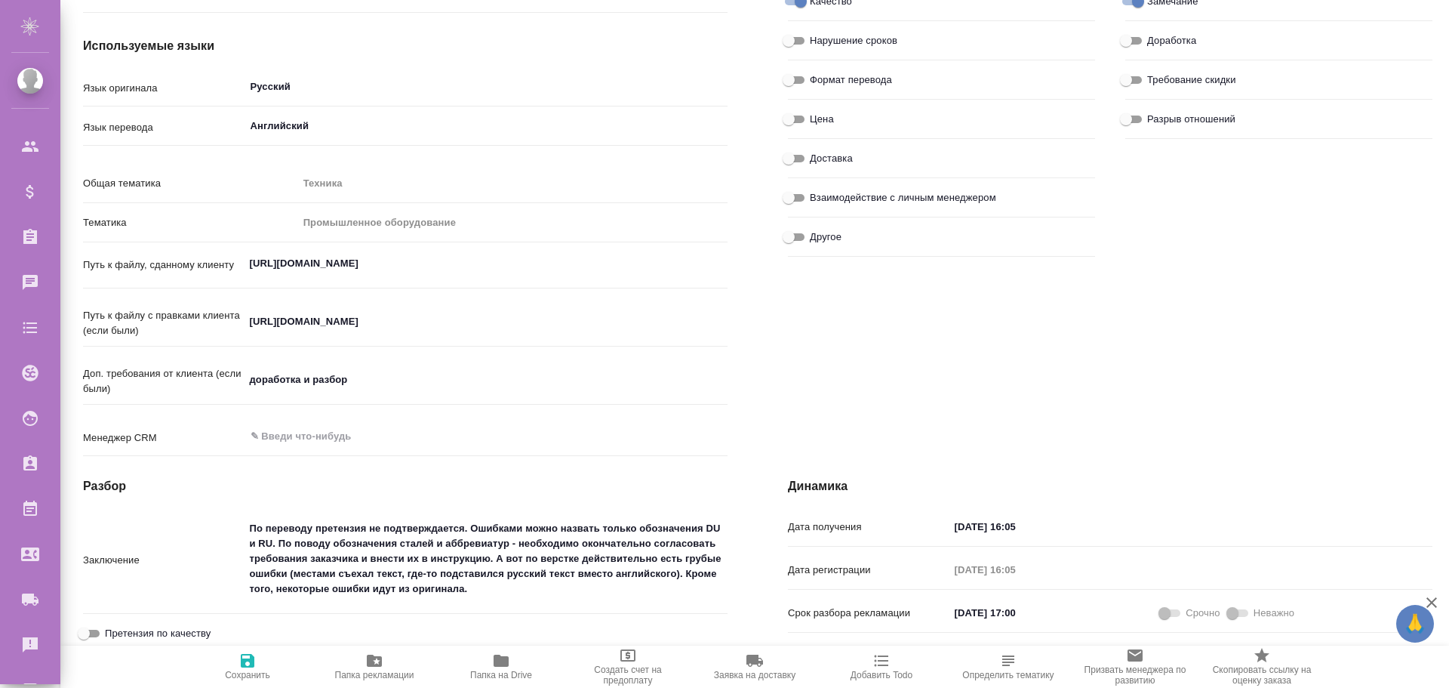
type textarea "x"
click at [259, 260] on textarea "https://drive.awatera.com/s/Fzj6Bnd5W9BqQW6" at bounding box center [487, 264] width 484 height 26
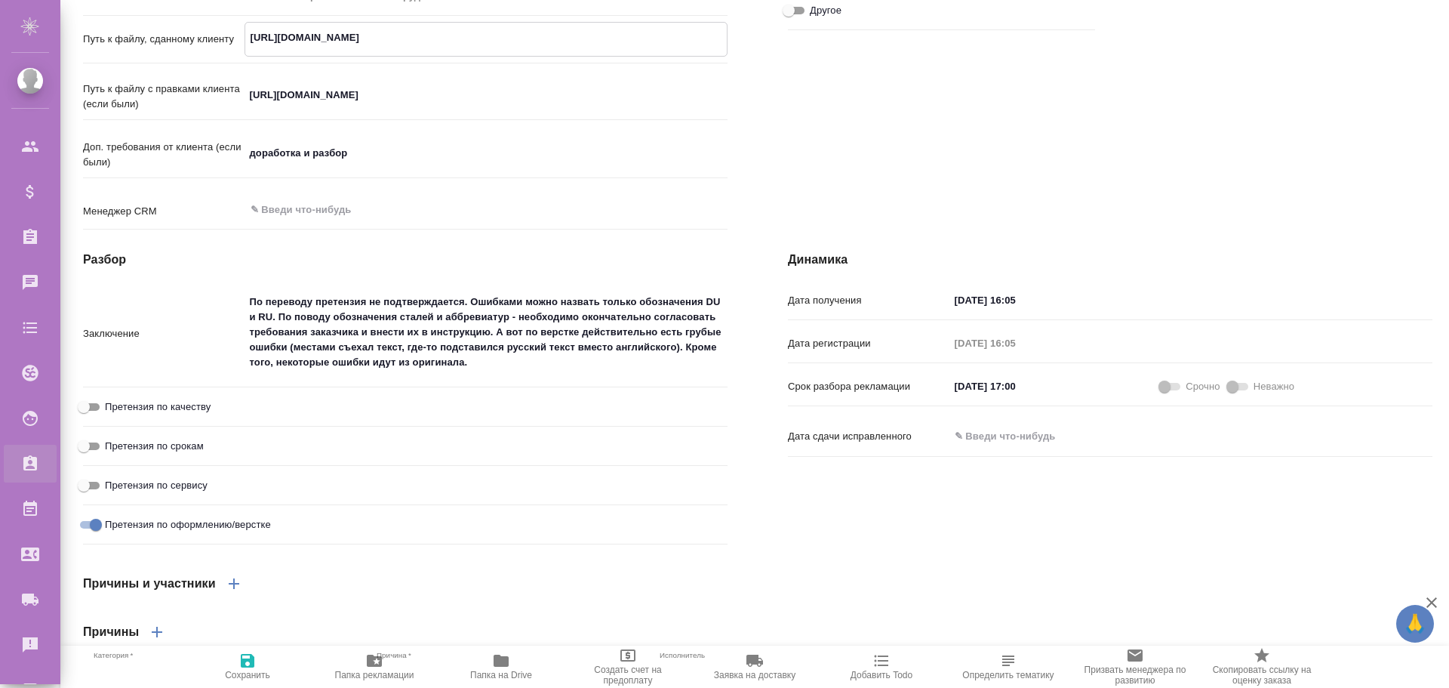
type textarea "x"
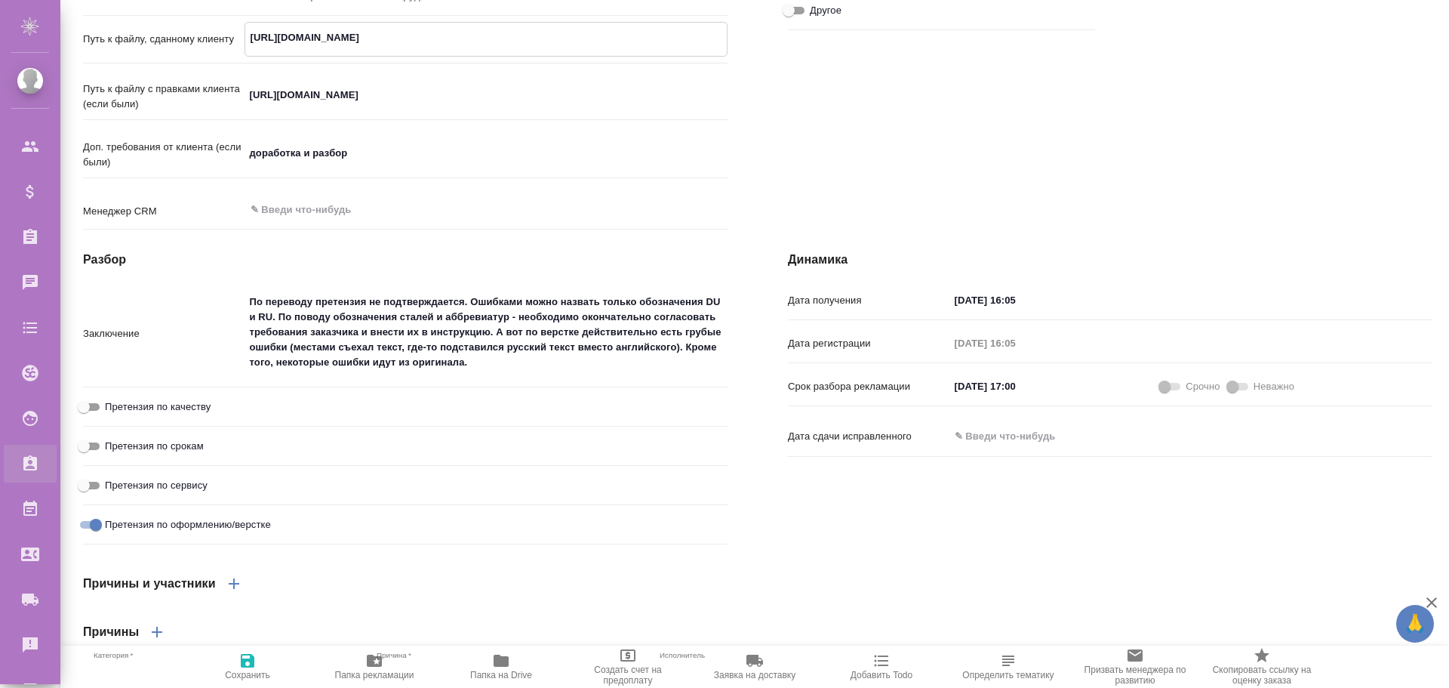
type textarea "x"
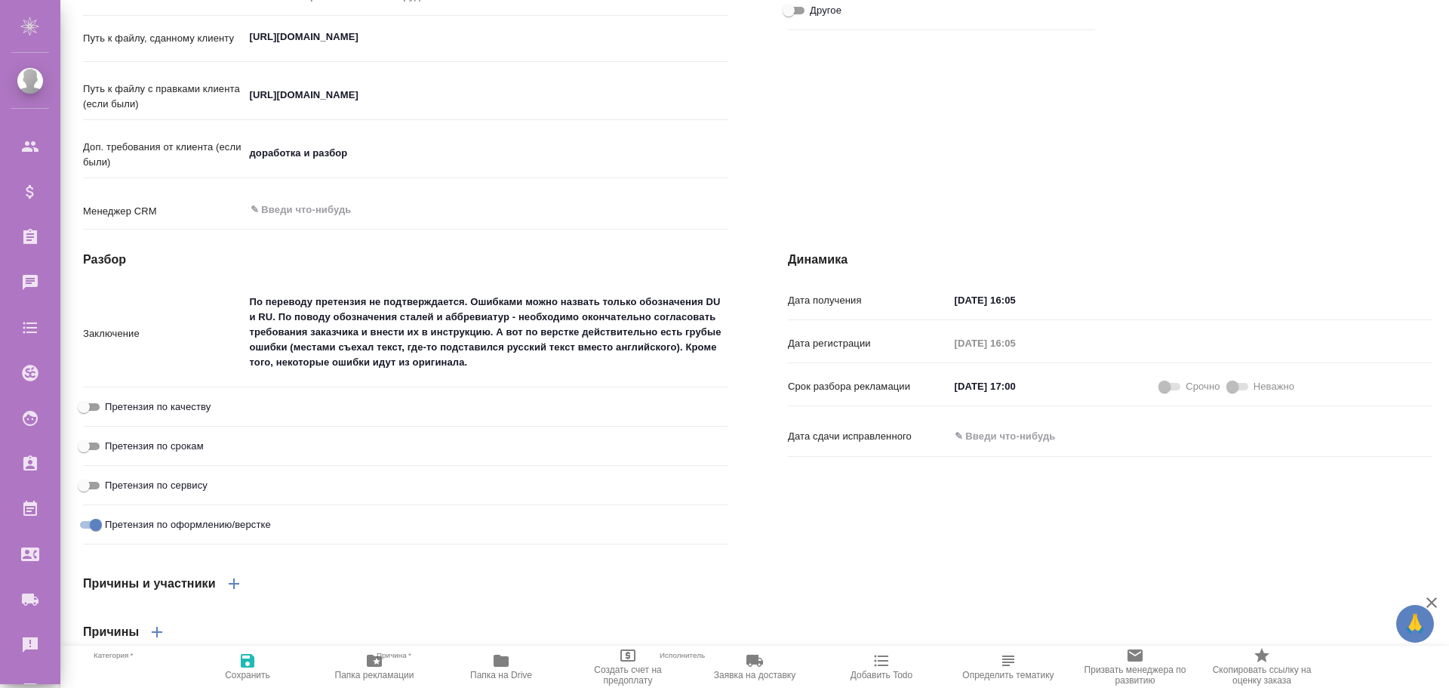
type textarea "x"
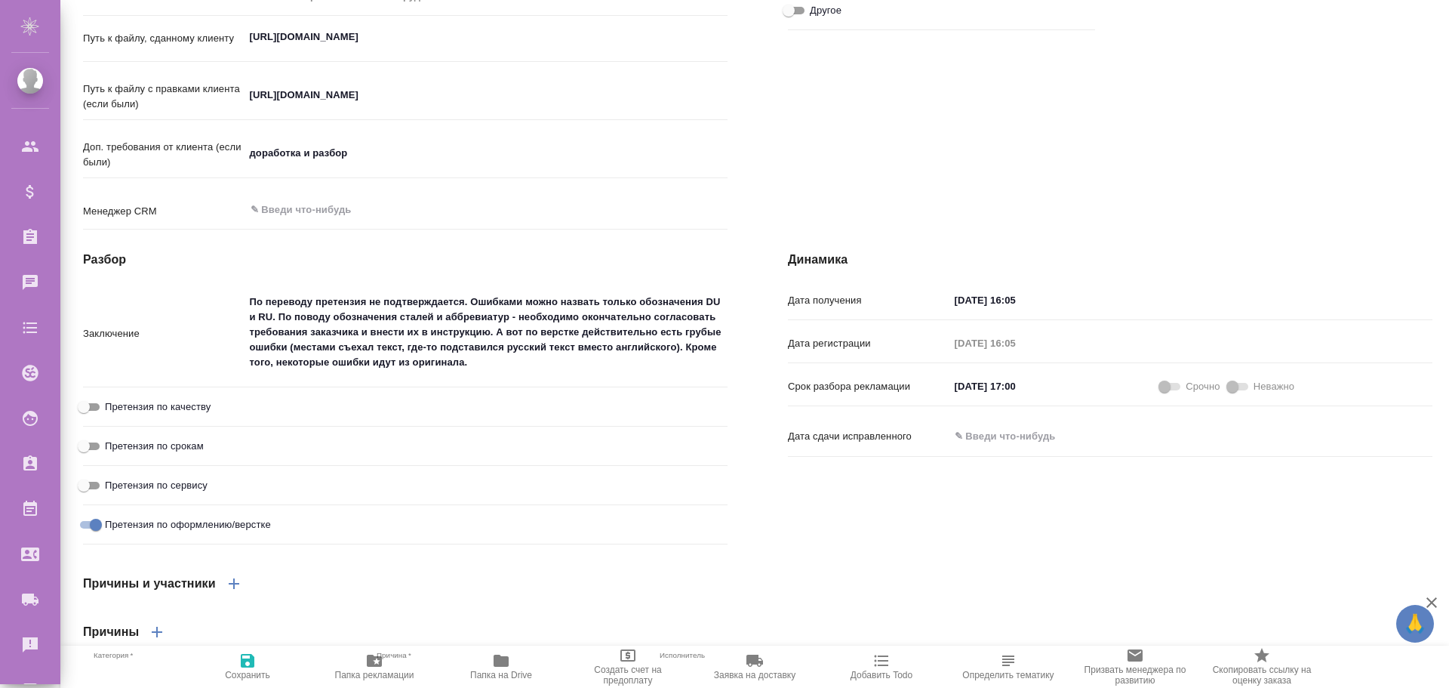
type textarea "x"
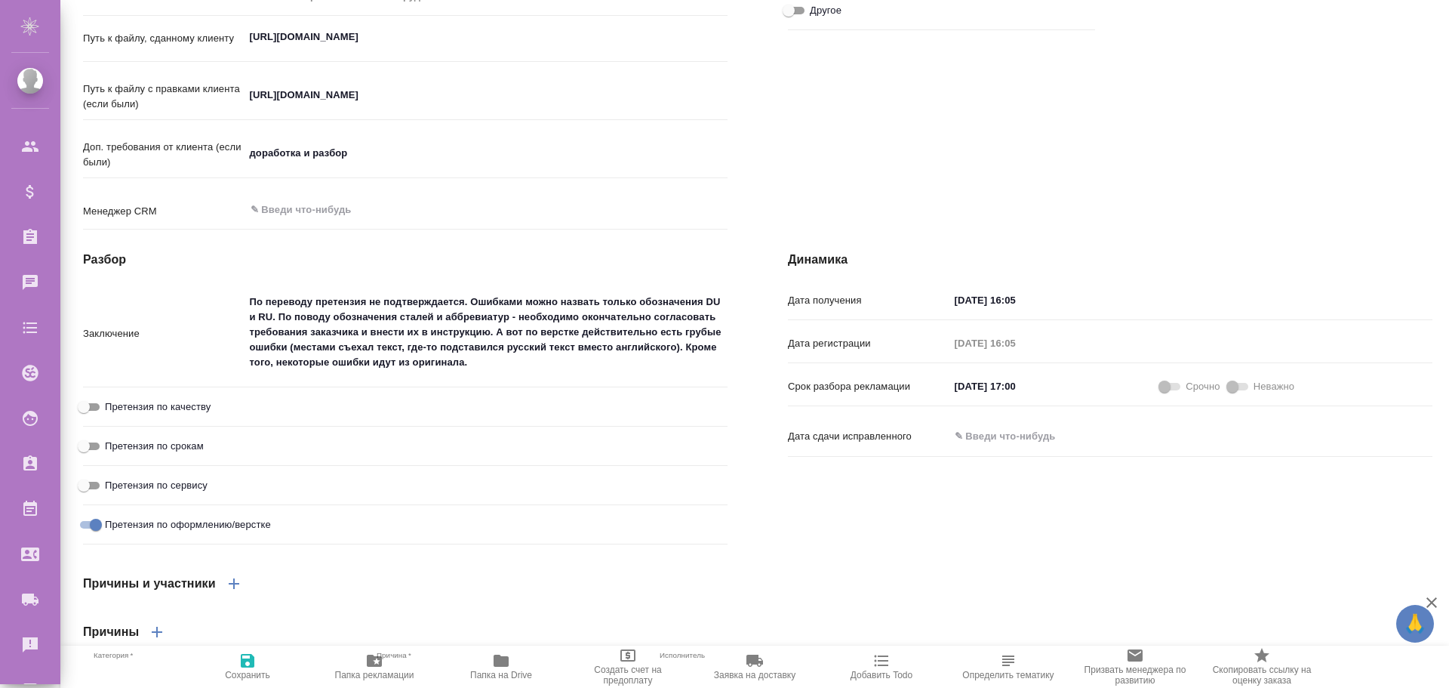
type textarea "x"
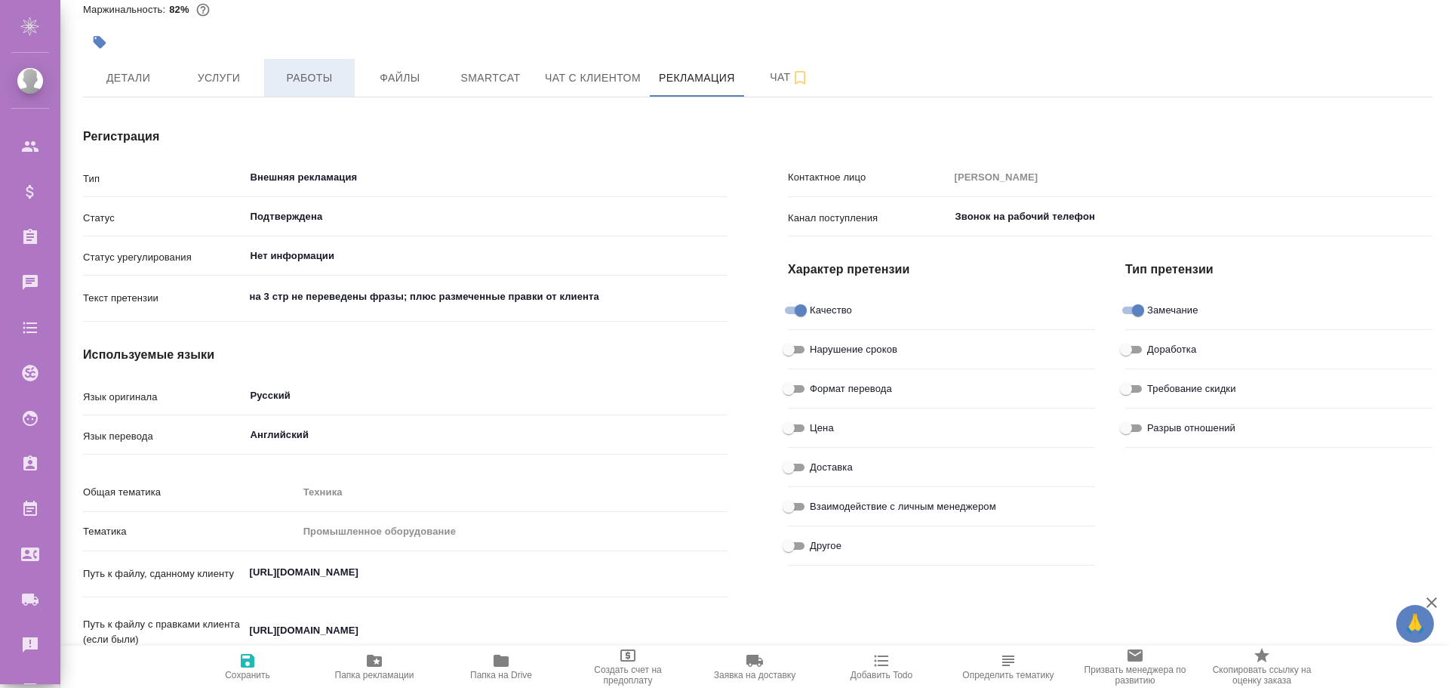
scroll to position [0, 0]
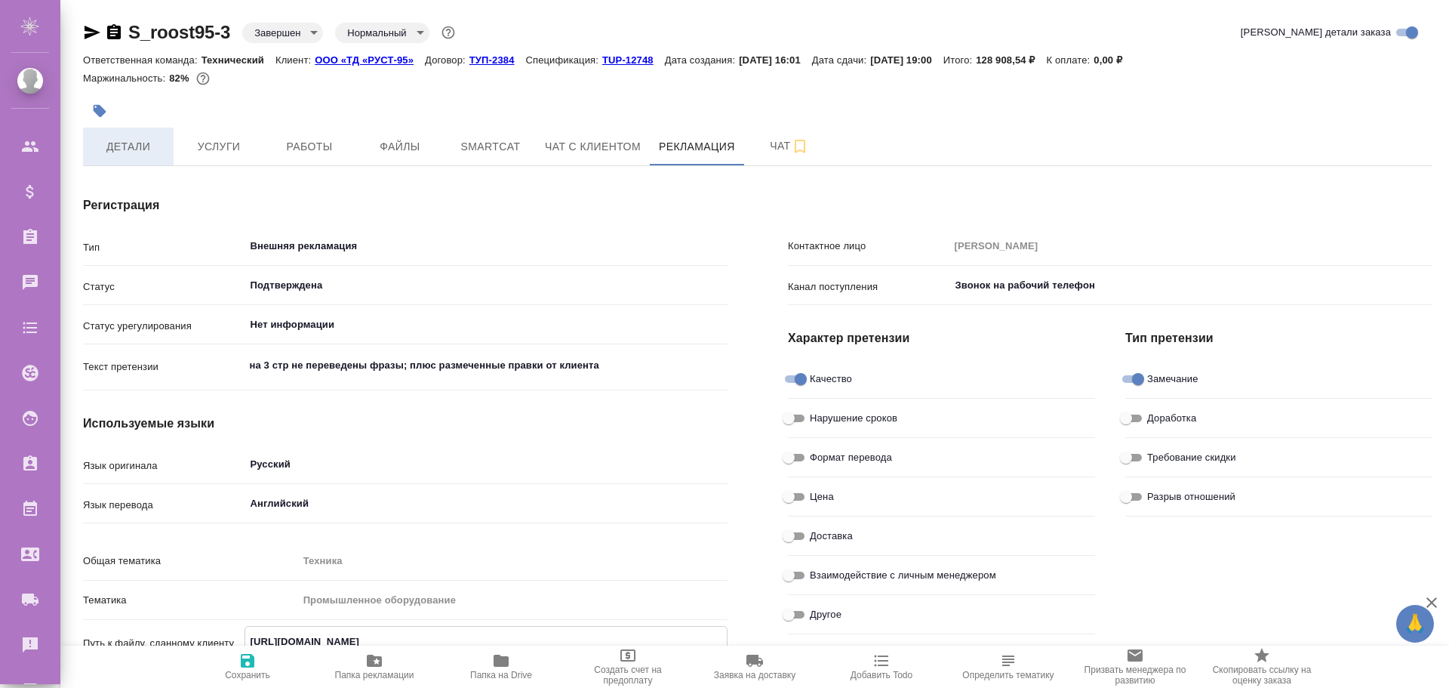
type textarea "x"
click at [125, 144] on span "Детали" at bounding box center [128, 146] width 72 height 19
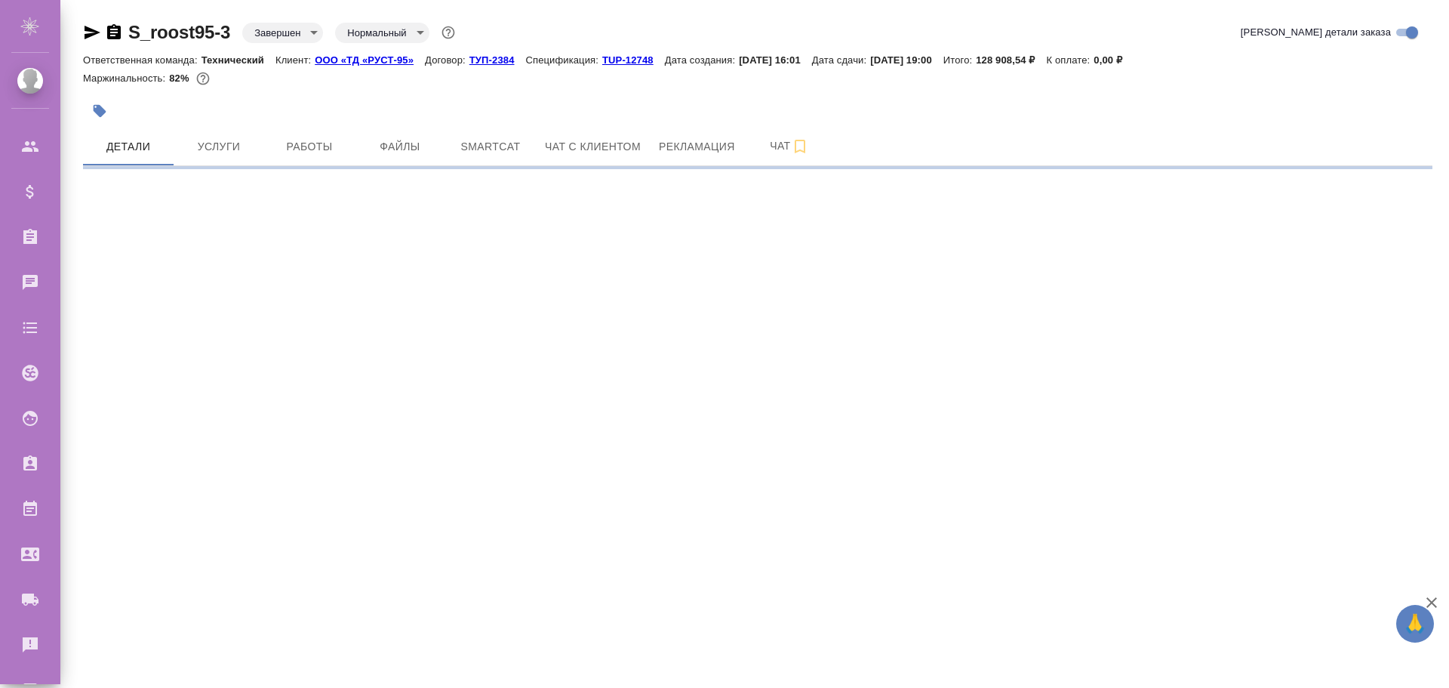
select select "RU"
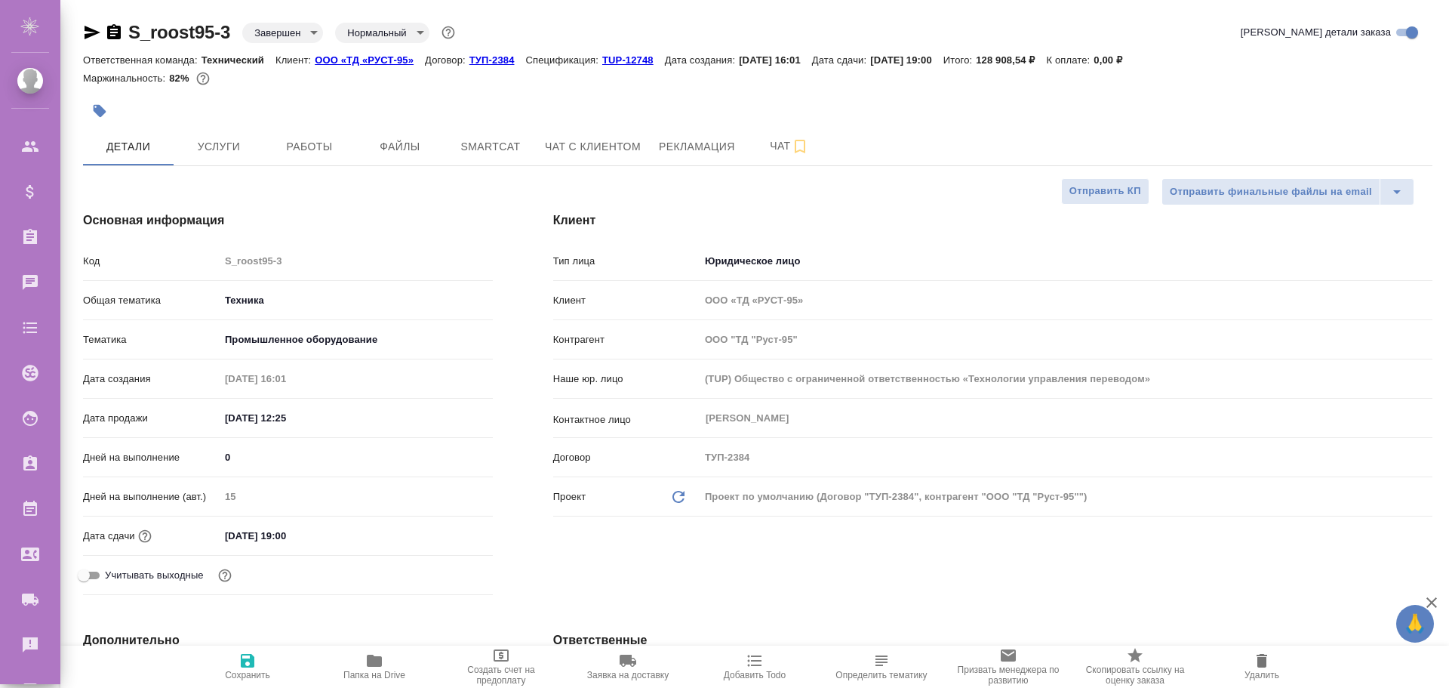
type textarea "x"
drag, startPoint x: 232, startPoint y: 531, endPoint x: 337, endPoint y: 528, distance: 105.7
click at [337, 528] on input "07.07.2023 19:00" at bounding box center [286, 536] width 132 height 22
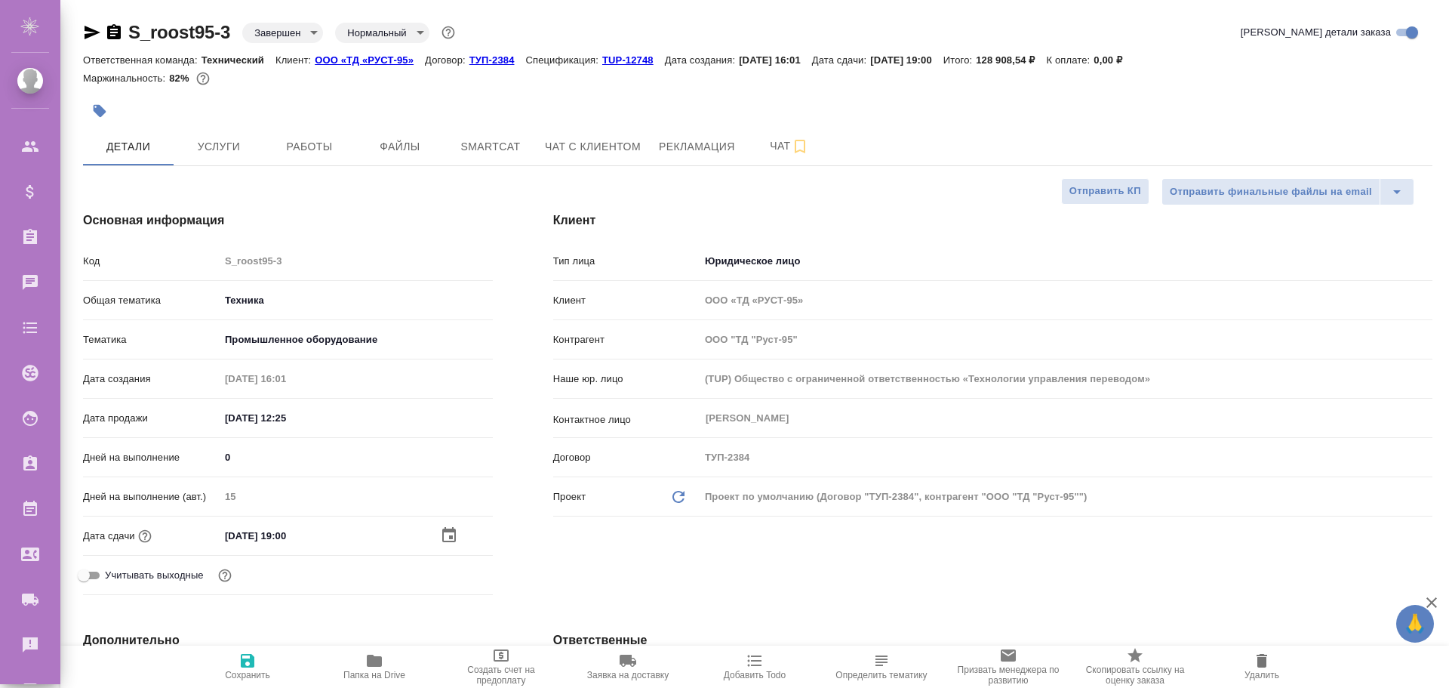
type textarea "x"
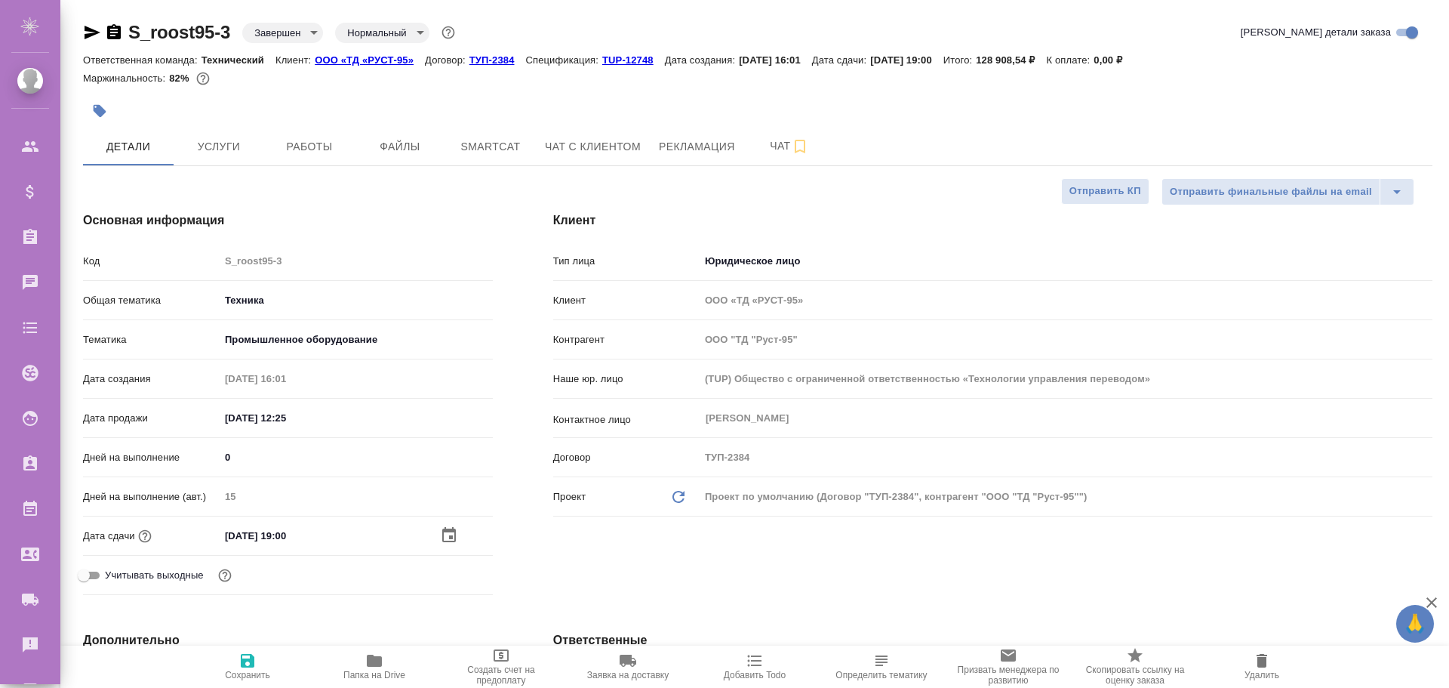
type textarea "x"
click at [336, 141] on span "Работы" at bounding box center [309, 146] width 72 height 19
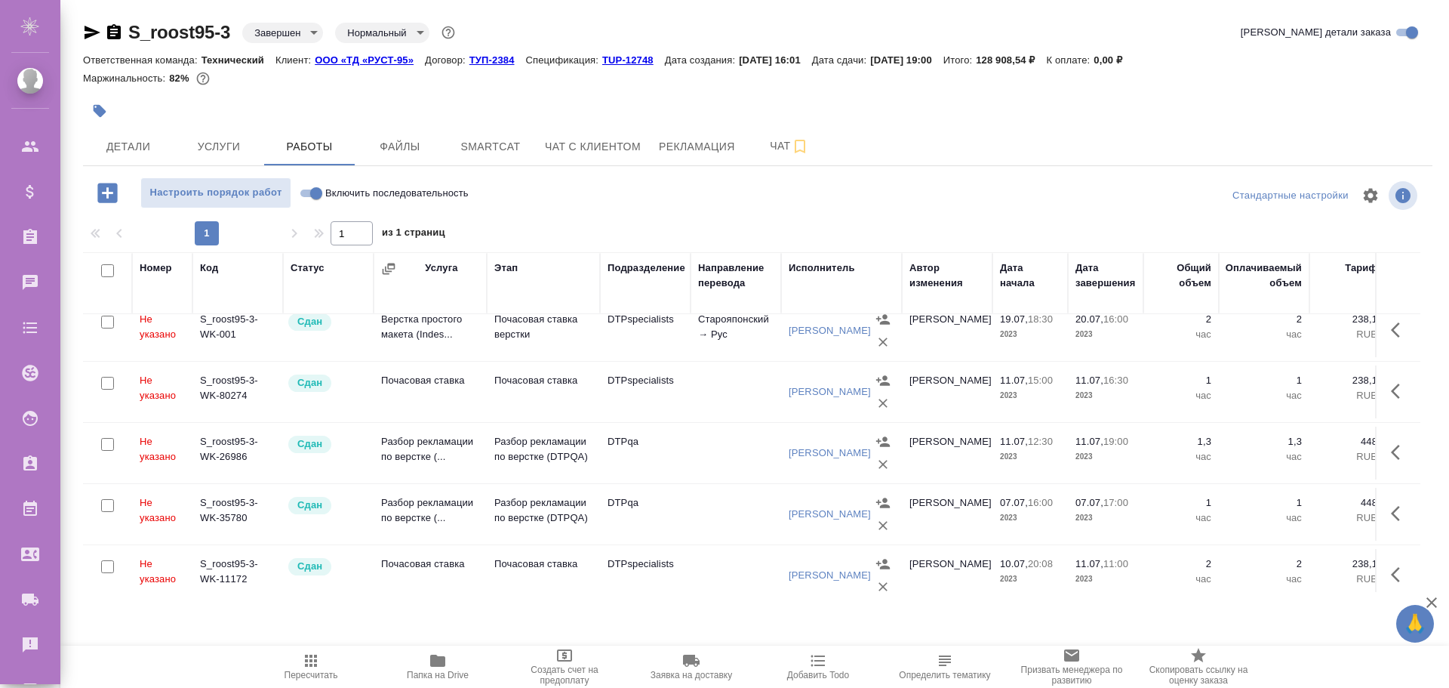
drag, startPoint x: 706, startPoint y: 135, endPoint x: 605, endPoint y: 86, distance: 112.4
click at [605, 86] on div "Маржинальность: 82%" at bounding box center [757, 79] width 1349 height 20
